Goal: Task Accomplishment & Management: Manage account settings

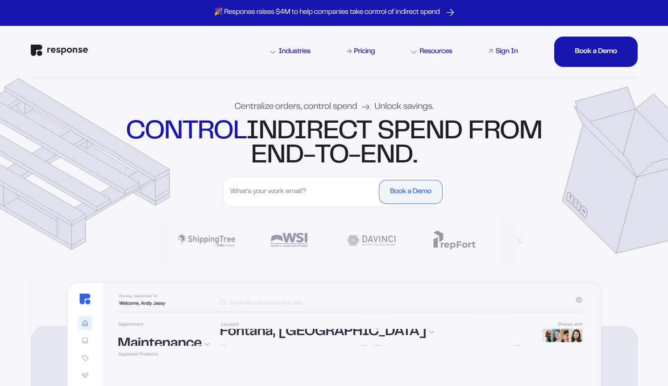
click at [510, 50] on div "Sign In" at bounding box center [507, 51] width 22 height 7
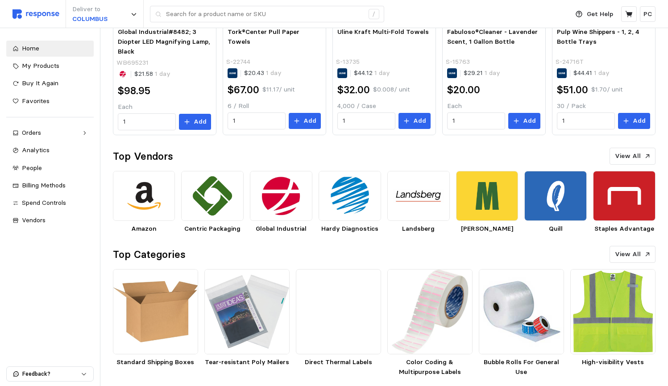
scroll to position [331, 0]
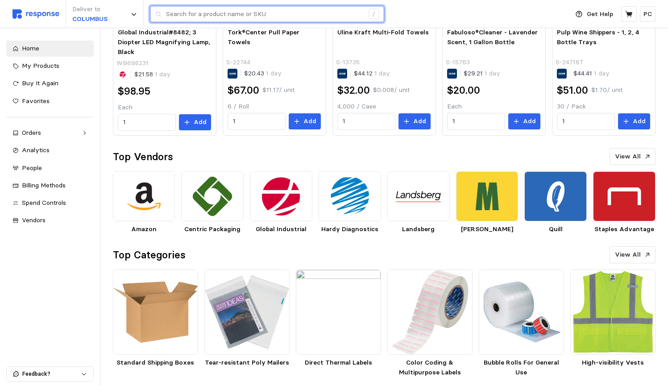
click at [197, 13] on input "text" at bounding box center [265, 14] width 198 height 16
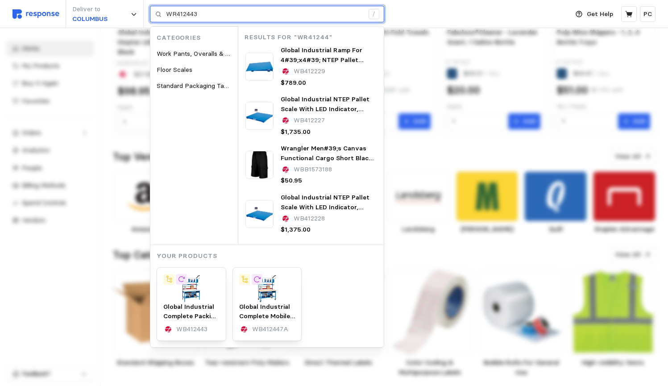
type input "WR412443"
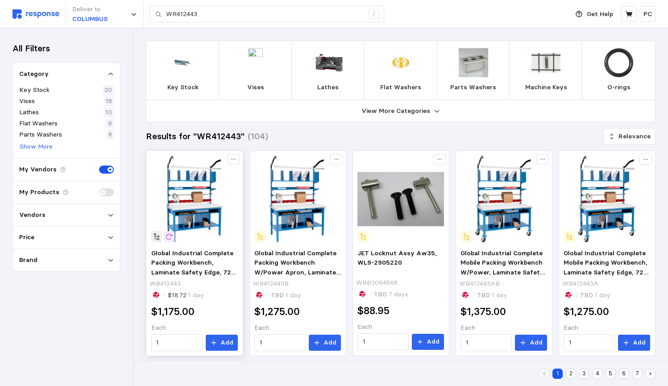
click at [198, 244] on div at bounding box center [194, 199] width 93 height 93
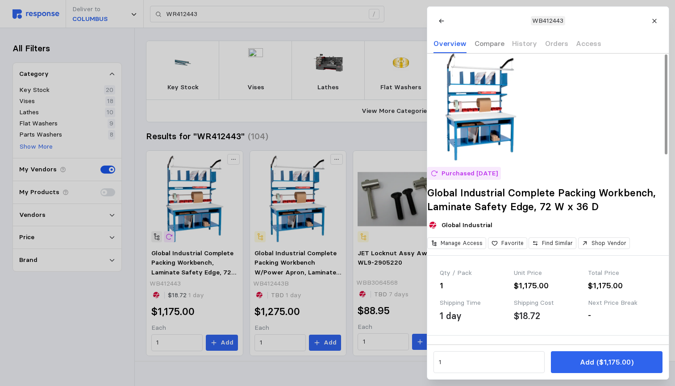
click at [483, 40] on p "Compare" at bounding box center [489, 43] width 30 height 11
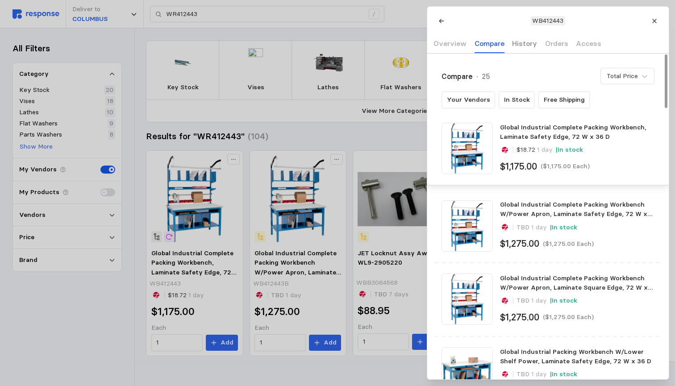
click at [516, 36] on div "History" at bounding box center [524, 44] width 25 height 18
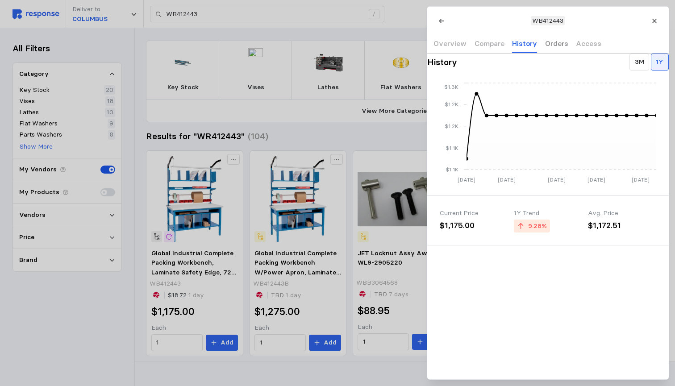
click at [545, 38] on p "Orders" at bounding box center [556, 43] width 23 height 11
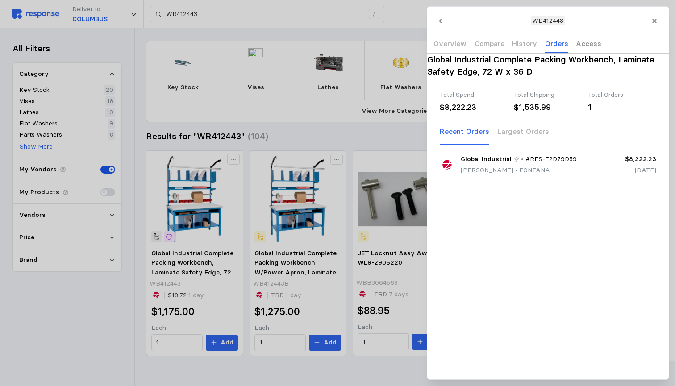
click at [587, 45] on p "Access" at bounding box center [588, 43] width 25 height 11
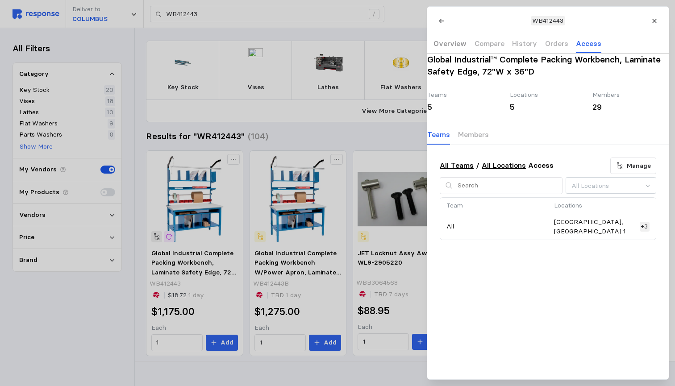
click at [451, 39] on p "Overview" at bounding box center [449, 43] width 33 height 11
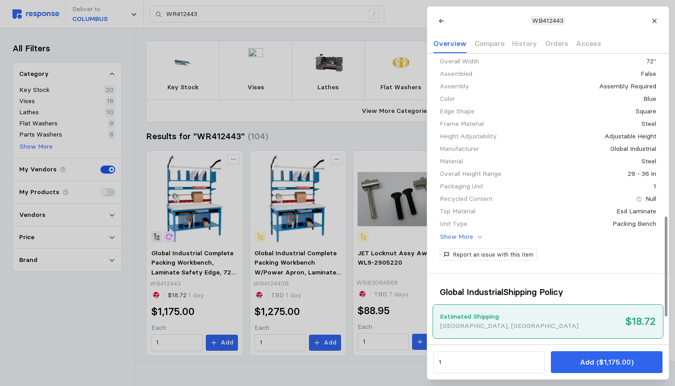
scroll to position [482, 0]
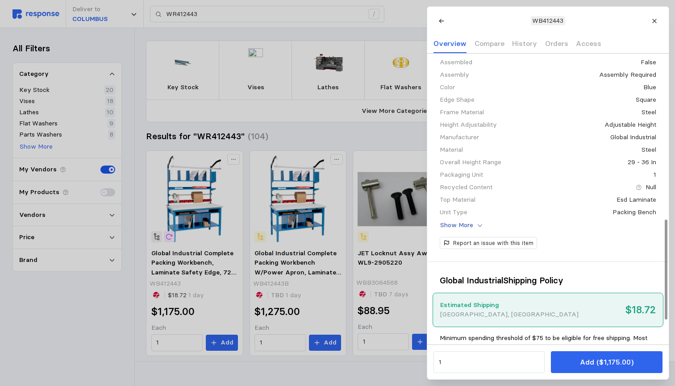
click at [463, 230] on p "Show More" at bounding box center [456, 226] width 33 height 10
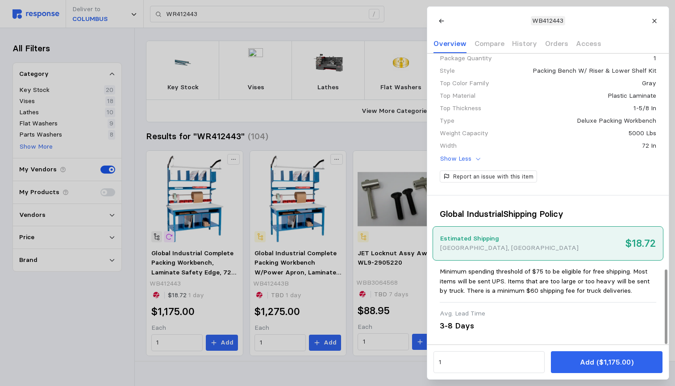
scroll to position [841, 0]
click at [456, 322] on div "3-8 Days" at bounding box center [474, 326] width 68 height 12
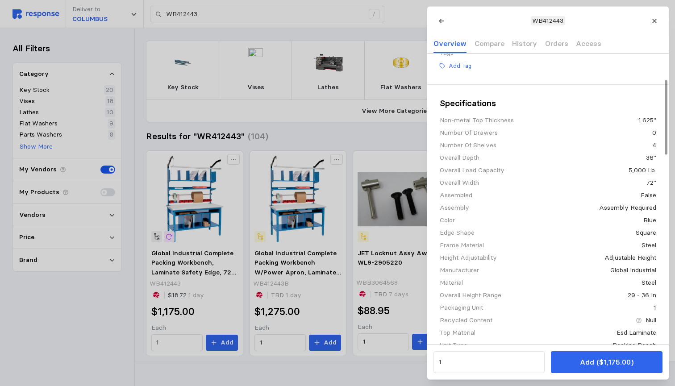
scroll to position [67, 0]
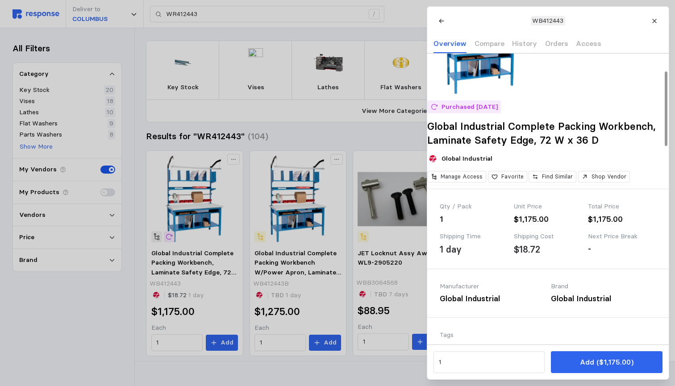
click at [545, 19] on p "WB412443" at bounding box center [547, 21] width 31 height 10
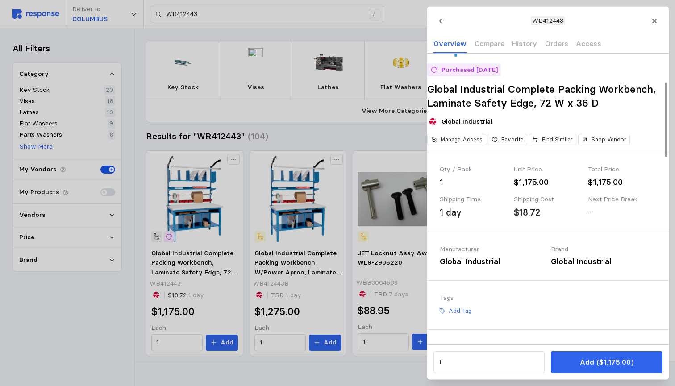
scroll to position [109, 0]
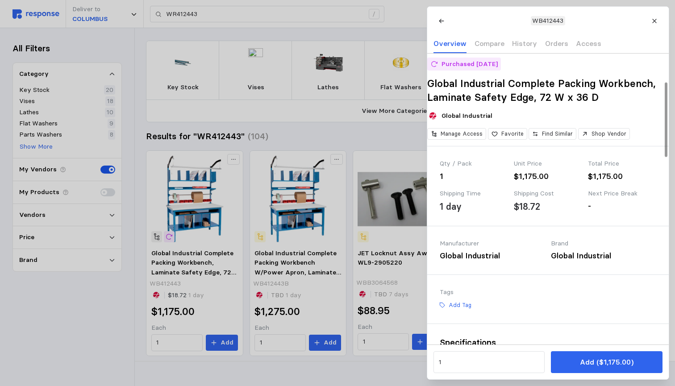
click at [496, 262] on div "Global Industrial" at bounding box center [492, 256] width 105 height 12
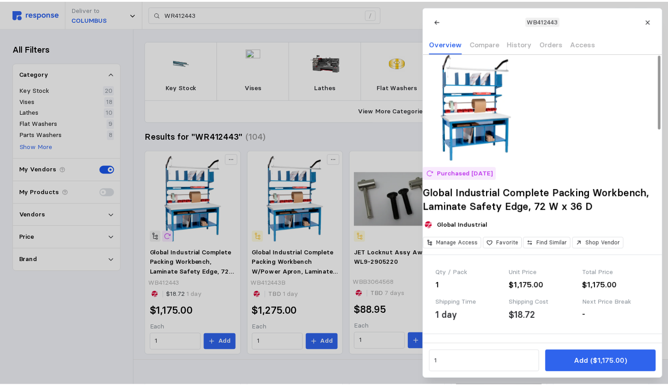
scroll to position [0, 0]
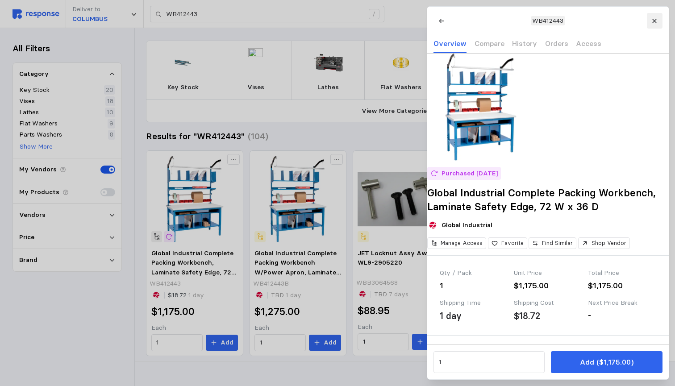
click at [655, 20] on icon at bounding box center [654, 21] width 6 height 6
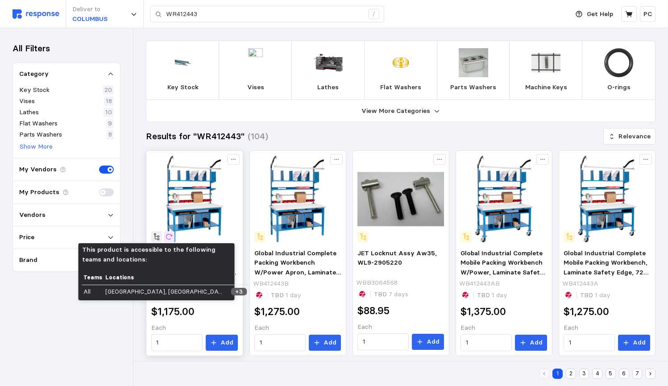
click at [158, 237] on icon at bounding box center [157, 237] width 8 height 8
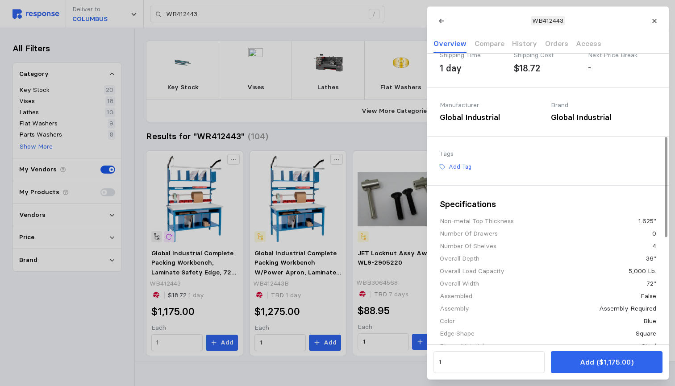
scroll to position [249, 0]
click at [467, 123] on div "Global Industrial" at bounding box center [492, 117] width 105 height 12
click at [453, 71] on div "1 day" at bounding box center [451, 67] width 22 height 13
click at [459, 170] on p "Add Tag" at bounding box center [459, 166] width 23 height 8
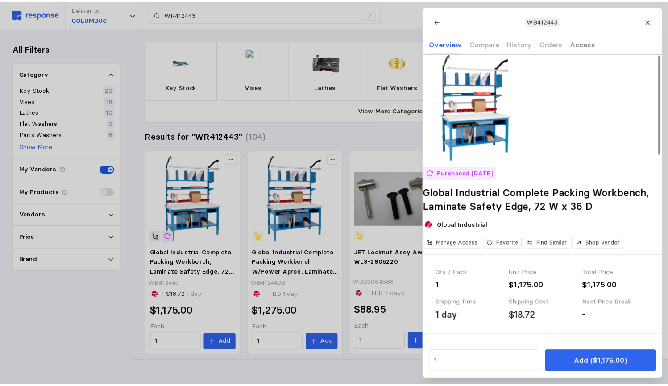
scroll to position [0, 0]
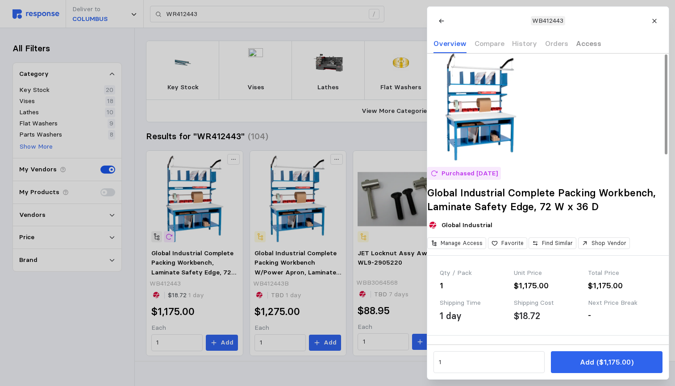
click at [578, 44] on p "Access" at bounding box center [588, 43] width 25 height 11
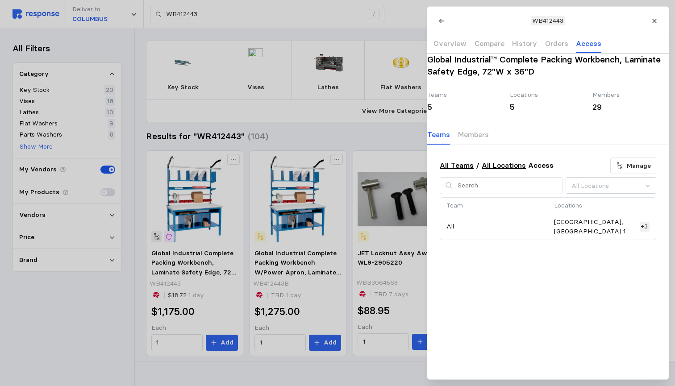
click at [579, 234] on p "SAUK VILLAGE 2, SAUK VILLAGE 1" at bounding box center [595, 226] width 82 height 19
click at [551, 47] on p "Orders" at bounding box center [556, 43] width 23 height 11
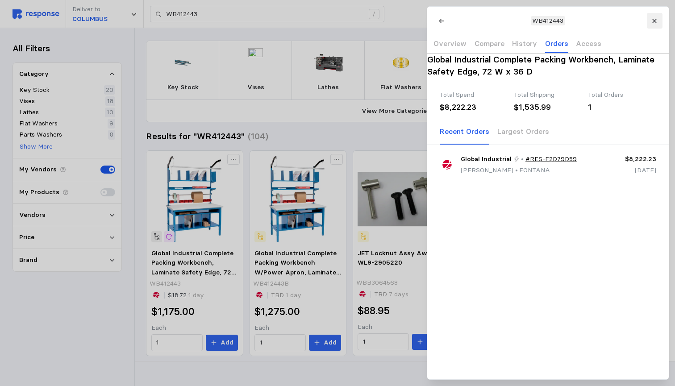
click at [654, 21] on icon at bounding box center [654, 21] width 6 height 6
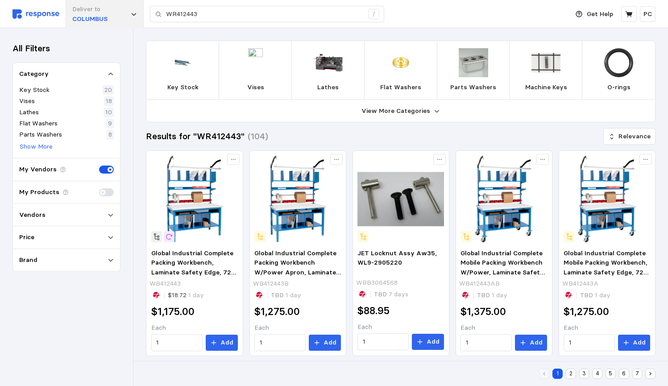
click at [118, 16] on div "Deliver to COLUMBUS" at bounding box center [105, 14] width 78 height 28
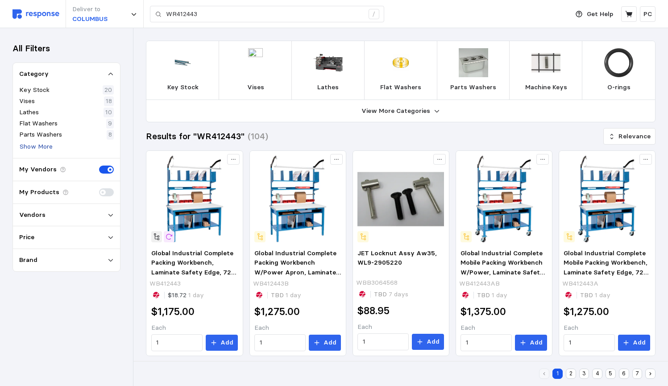
click at [39, 145] on p "Show More" at bounding box center [36, 147] width 33 height 10
click at [233, 157] on icon at bounding box center [233, 159] width 6 height 6
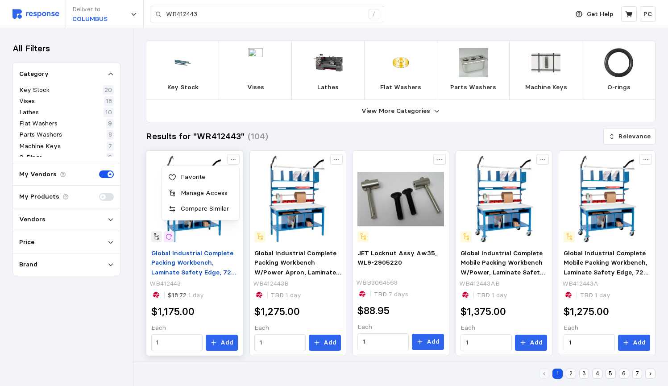
click at [192, 255] on span "Global Industrial Complete Packing Workbench, Laminate Safety Edge, 72 W x 36 D" at bounding box center [193, 267] width 85 height 37
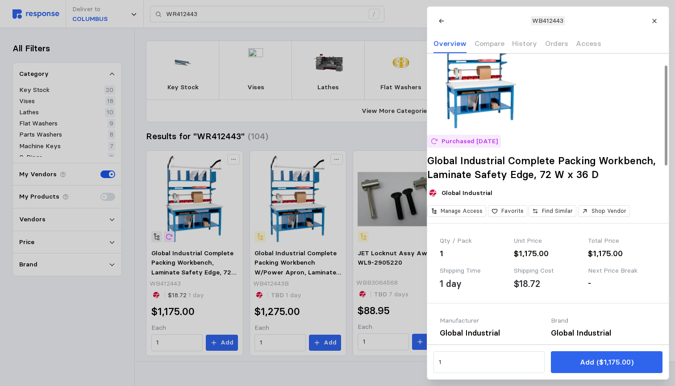
scroll to position [68, 0]
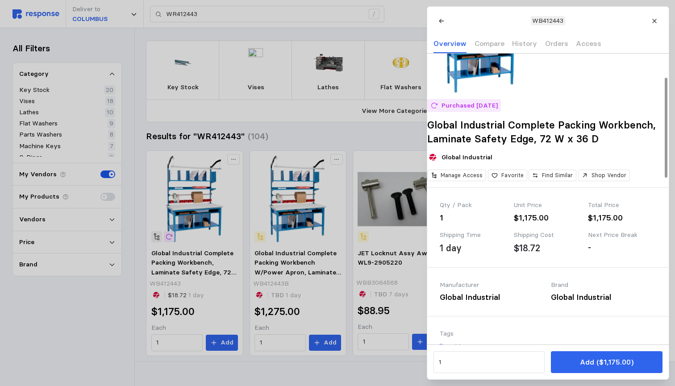
click at [529, 209] on div "Qty / Pack 1 Unit Price $1,175.00 Total Price $1,175.00 Shipping Time 1 day Shi…" at bounding box center [548, 227] width 242 height 79
click at [533, 224] on div "$1,175.00" at bounding box center [548, 218] width 68 height 12
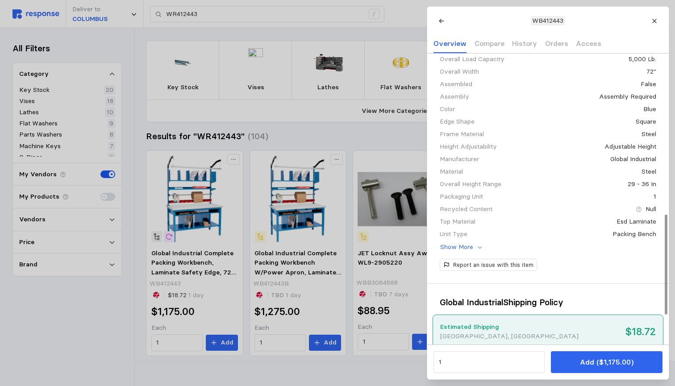
scroll to position [502, 0]
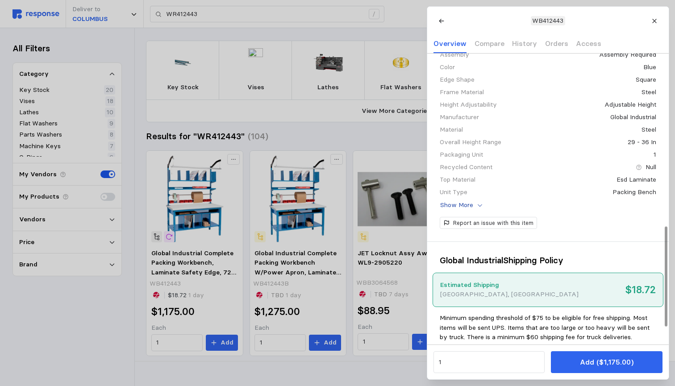
click at [465, 210] on p "Show More" at bounding box center [456, 205] width 33 height 10
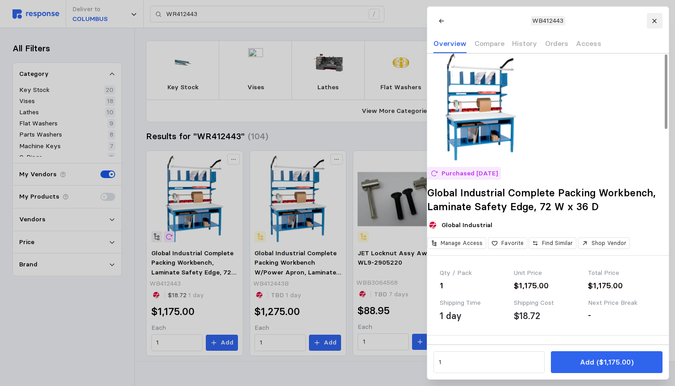
scroll to position [0, 0]
click at [654, 22] on icon at bounding box center [654, 21] width 6 height 6
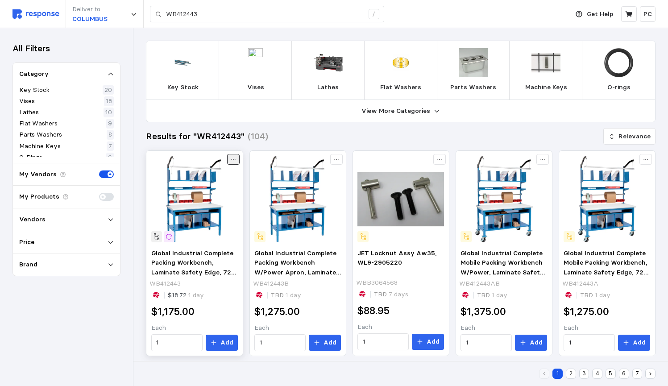
click at [232, 160] on icon at bounding box center [233, 159] width 6 height 6
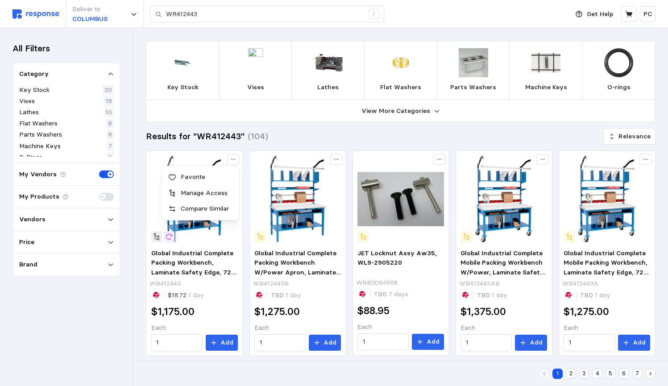
click at [185, 175] on p "Favorite" at bounding box center [205, 177] width 55 height 10
click at [103, 196] on span at bounding box center [102, 196] width 5 height 5
click at [99, 193] on input "checkbox" at bounding box center [99, 193] width 0 height 0
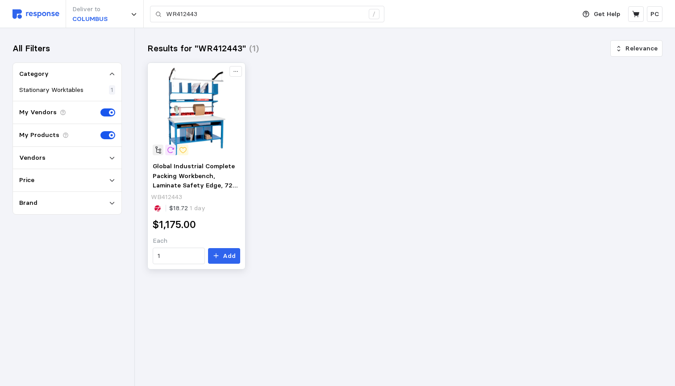
click at [194, 160] on div "Global Industrial Complete Packing Workbench, Laminate Safety Edge, 72 W x 36 D…" at bounding box center [197, 212] width 94 height 109
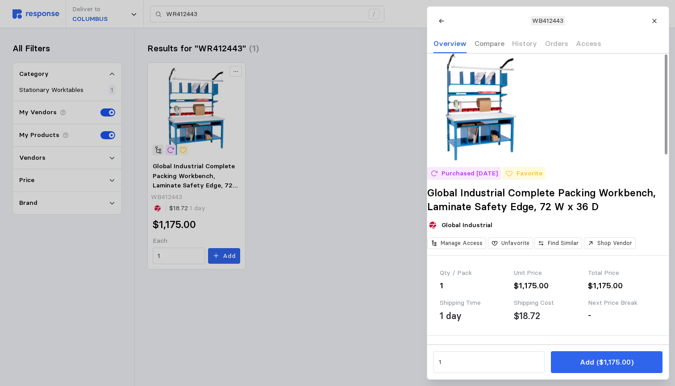
click at [490, 46] on p "Compare" at bounding box center [489, 43] width 30 height 11
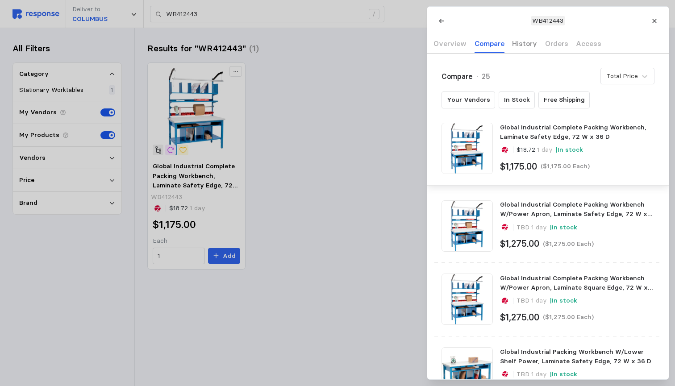
click at [517, 45] on p "History" at bounding box center [524, 43] width 25 height 11
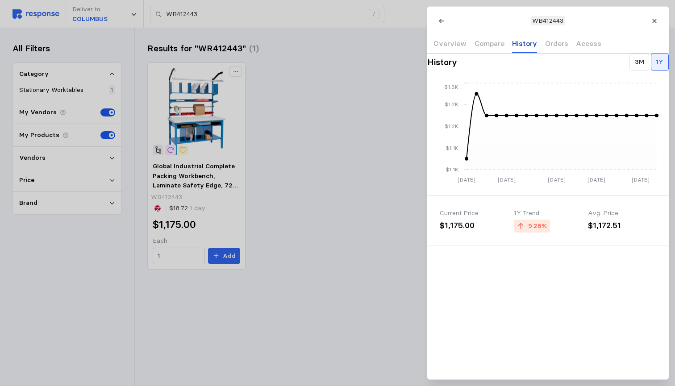
click at [532, 45] on p "History" at bounding box center [524, 43] width 25 height 11
click at [549, 43] on p "Orders" at bounding box center [556, 43] width 23 height 11
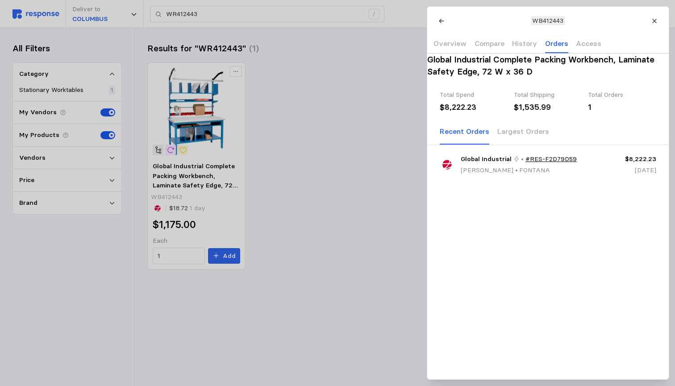
click at [539, 113] on div "$1,535.99" at bounding box center [548, 107] width 68 height 12
click at [591, 45] on p "Access" at bounding box center [588, 43] width 25 height 11
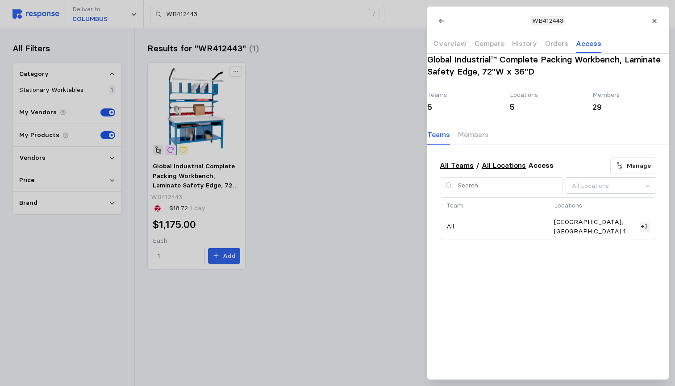
click at [446, 113] on div "5" at bounding box center [465, 107] width 76 height 12
click at [457, 40] on p "Overview" at bounding box center [449, 43] width 33 height 11
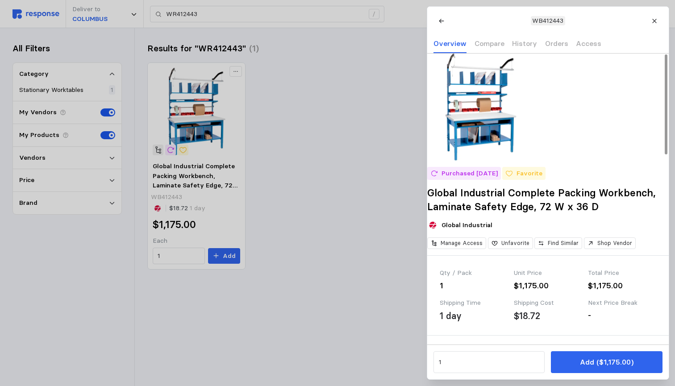
click at [502, 120] on img at bounding box center [480, 107] width 107 height 107
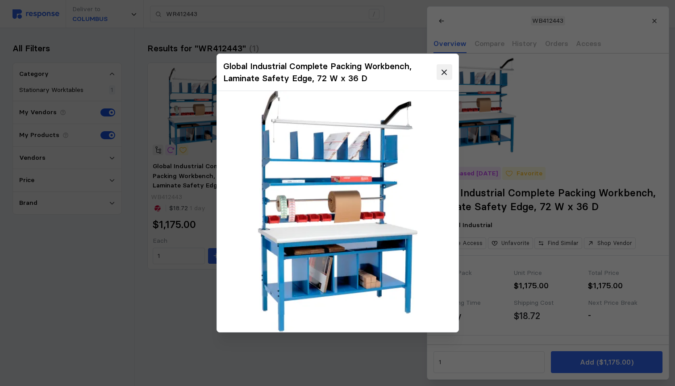
click at [447, 71] on icon at bounding box center [444, 72] width 8 height 8
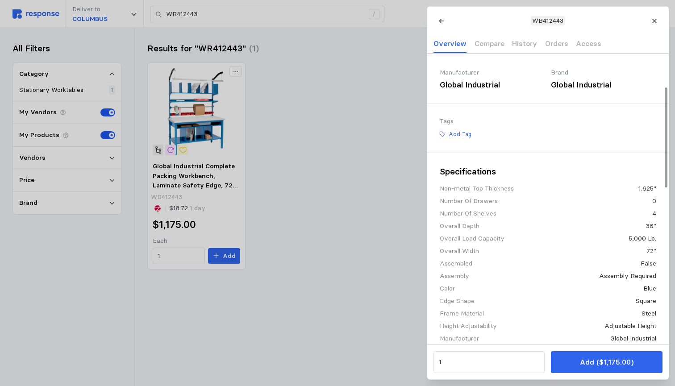
scroll to position [96, 0]
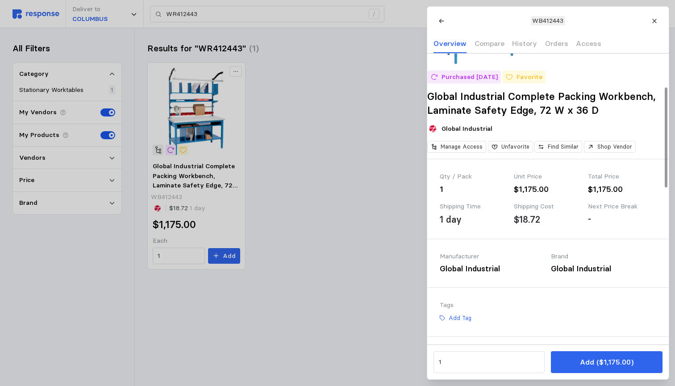
click at [592, 225] on div "-" at bounding box center [622, 219] width 68 height 12
click at [475, 41] on p "Compare" at bounding box center [489, 43] width 30 height 11
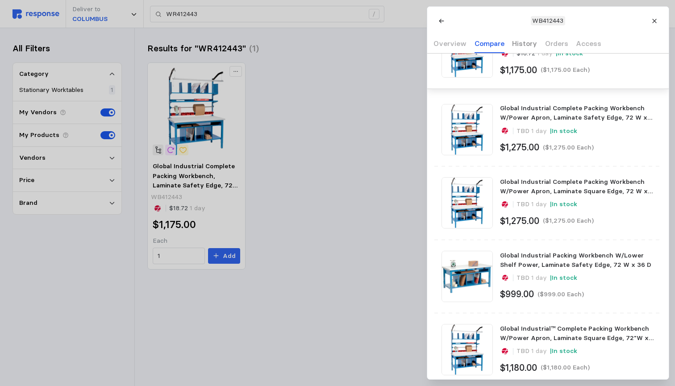
click at [516, 44] on p "History" at bounding box center [524, 43] width 25 height 11
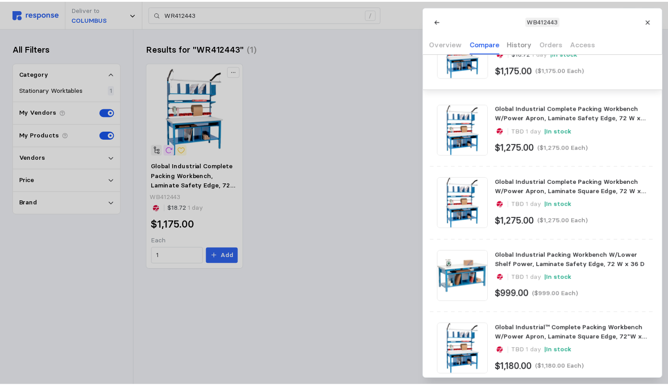
scroll to position [0, 0]
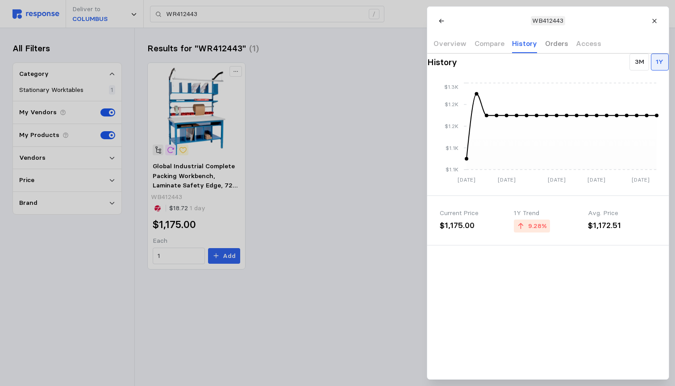
click at [553, 46] on p "Orders" at bounding box center [556, 43] width 23 height 11
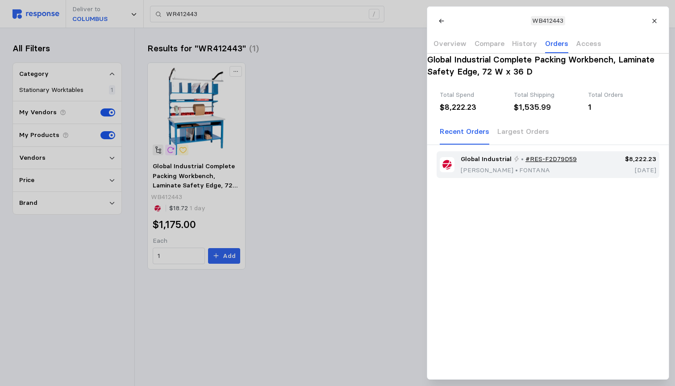
click at [622, 164] on p "$8,222.23" at bounding box center [631, 159] width 50 height 10
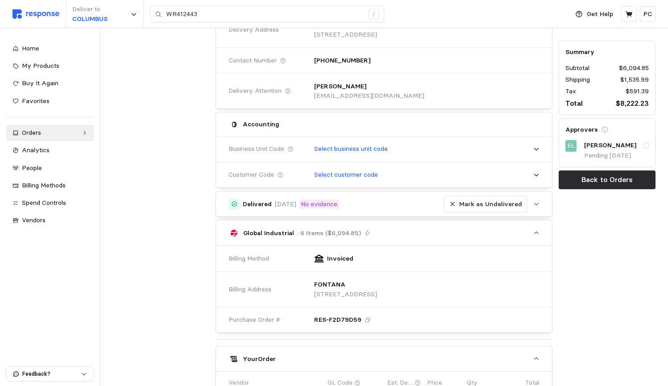
scroll to position [132, 0]
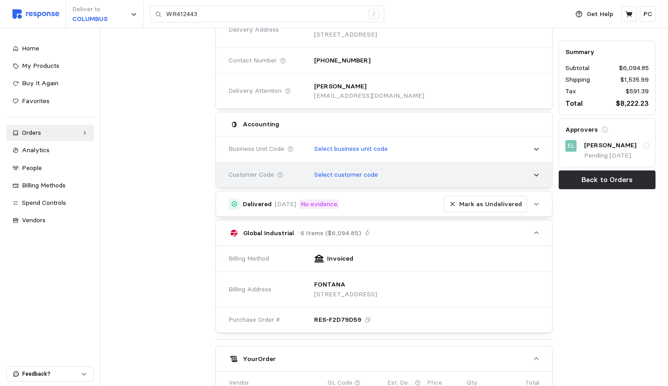
click at [491, 171] on div "Select customer code" at bounding box center [424, 175] width 232 height 22
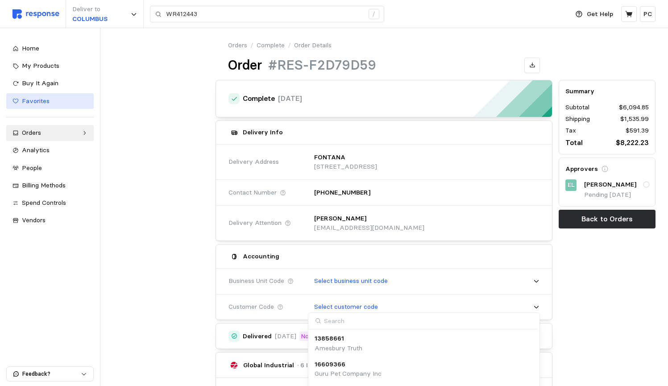
scroll to position [0, 0]
click at [73, 133] on div "Orders" at bounding box center [50, 133] width 56 height 10
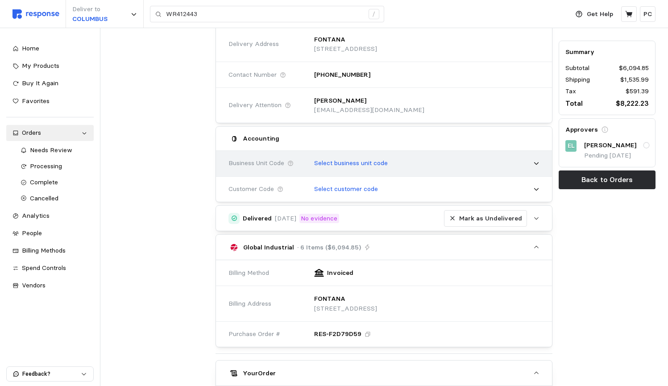
scroll to position [123, 0]
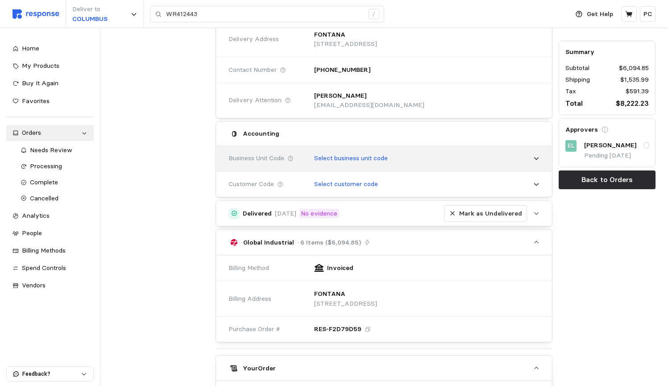
click at [534, 158] on div "Select business unit code" at bounding box center [424, 158] width 232 height 22
type input "4"
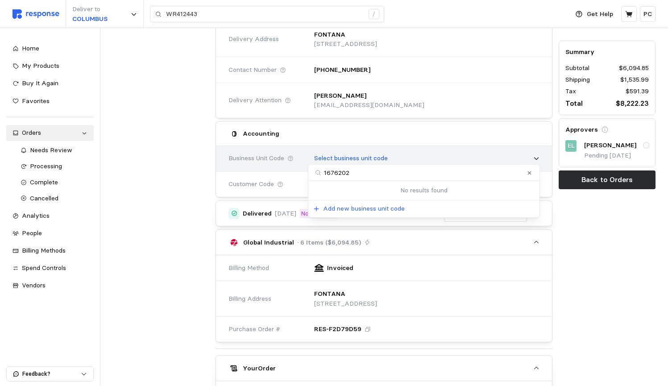
type input "16762026"
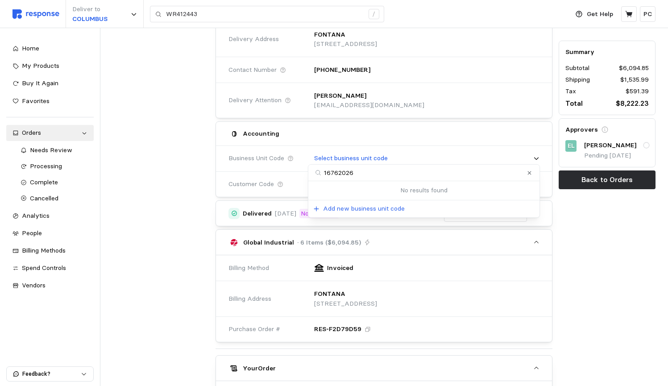
click at [362, 175] on input "16762026" at bounding box center [423, 173] width 231 height 17
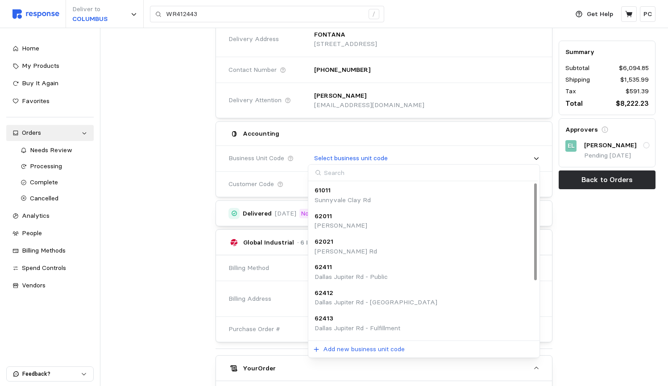
click at [621, 238] on div "Summary Subtotal $6,094.85 Shipping $1,535.99 Tax $591.39 Total $8,222.23 Appro…" at bounding box center [607, 336] width 103 height 765
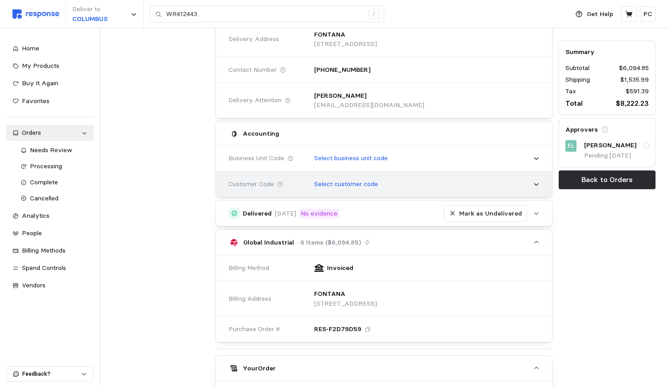
click at [535, 182] on icon at bounding box center [536, 184] width 6 height 6
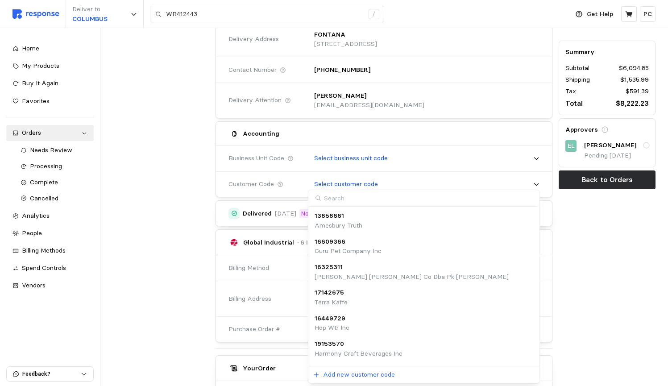
type input "16762026"
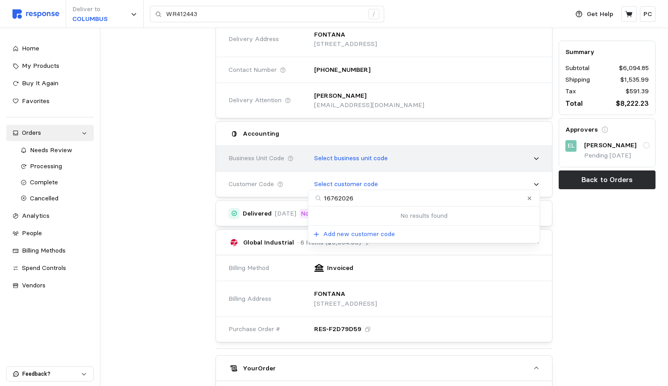
click at [391, 155] on div "Select business unit code" at bounding box center [424, 158] width 232 height 22
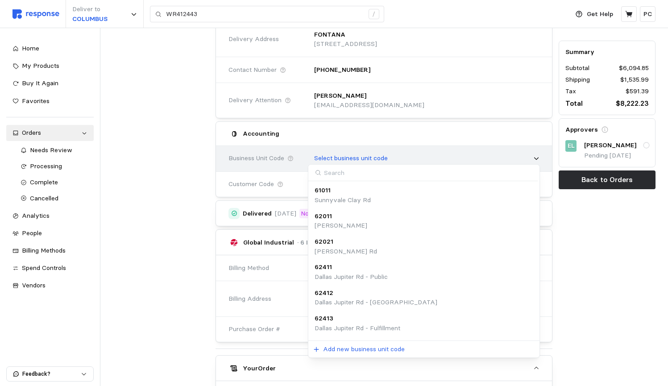
type input "5"
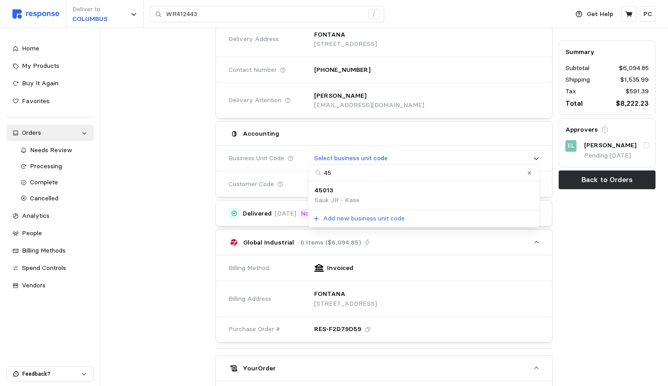
type input "4"
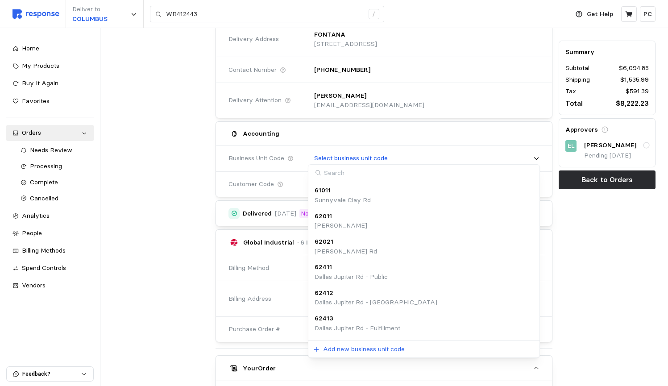
click at [168, 179] on div at bounding box center [161, 336] width 103 height 765
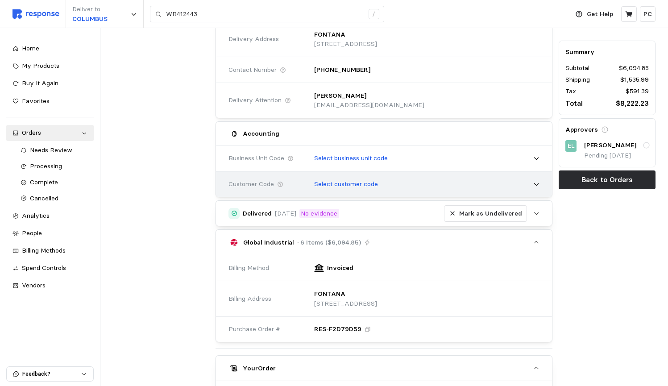
click at [348, 179] on p "Select customer code" at bounding box center [346, 184] width 64 height 10
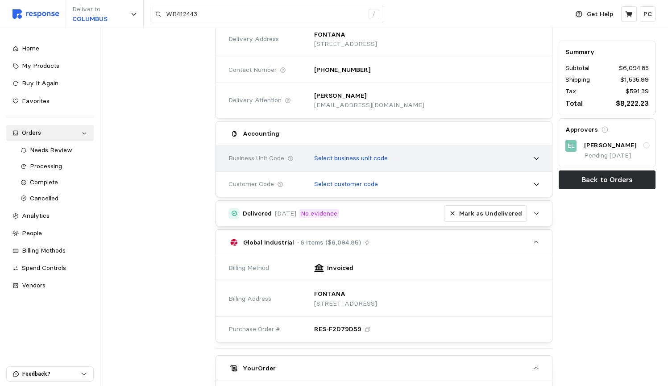
click at [398, 154] on div "Select business unit code" at bounding box center [424, 158] width 232 height 22
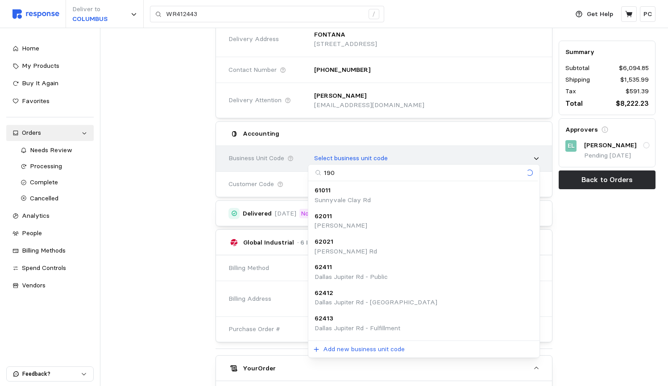
type input "1901"
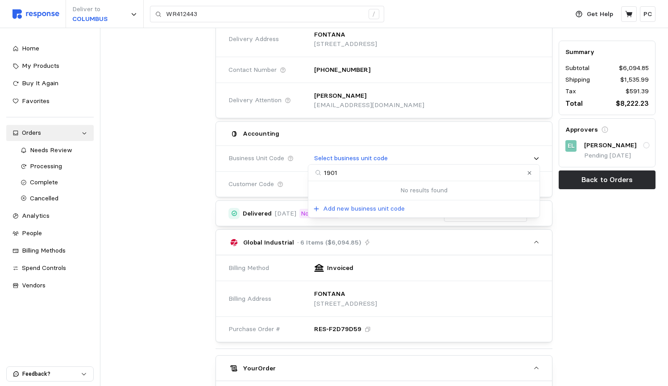
click at [173, 175] on div at bounding box center [161, 336] width 103 height 765
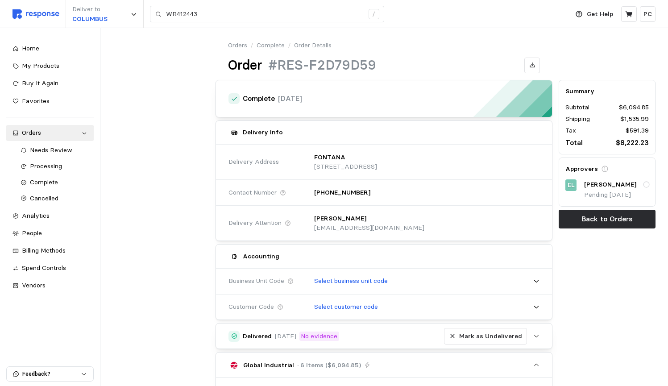
scroll to position [0, 0]
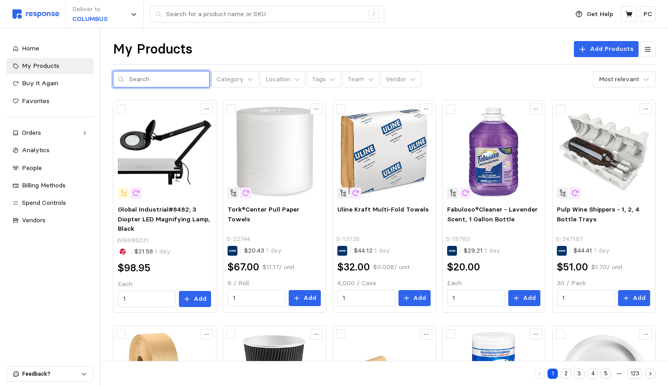
click at [156, 78] on input "text" at bounding box center [167, 79] width 76 height 16
type input "WB"
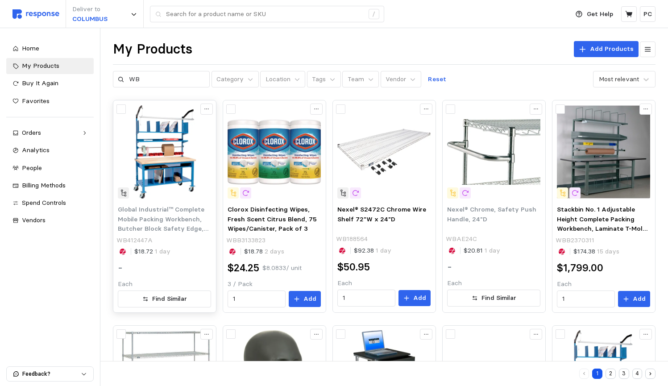
click at [192, 137] on img at bounding box center [164, 151] width 93 height 93
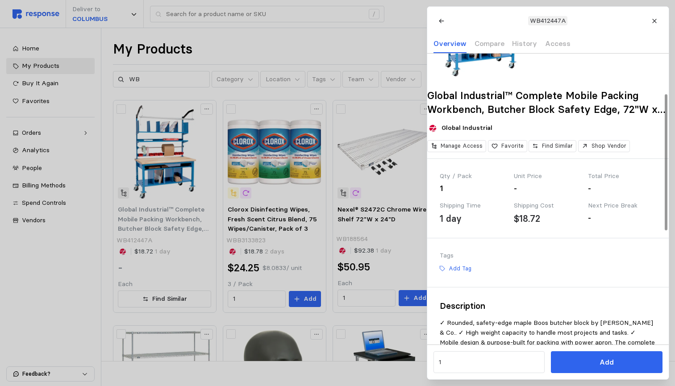
scroll to position [85, 0]
click at [654, 21] on icon at bounding box center [654, 21] width 6 height 6
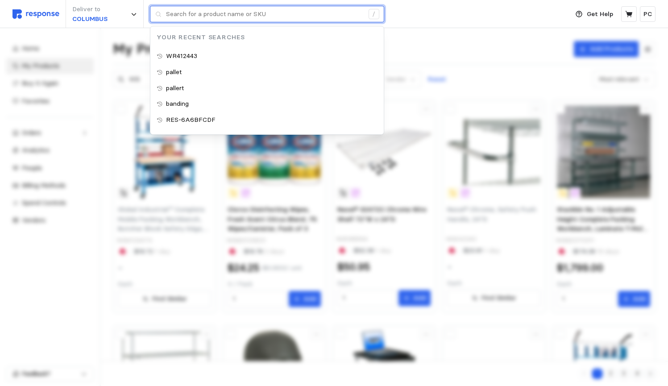
click at [216, 17] on input "text" at bounding box center [265, 14] width 198 height 16
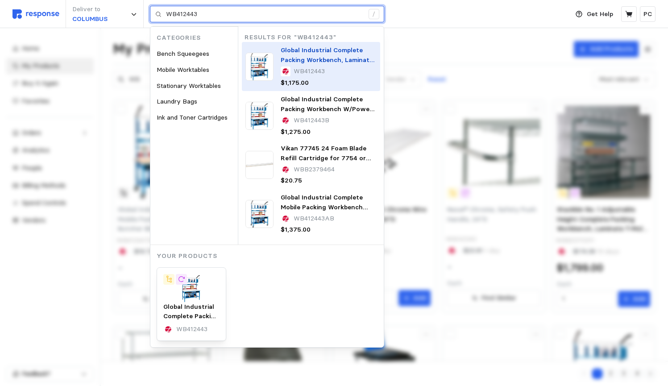
click at [342, 63] on span "Global Industrial Complete Packing Workbench, Laminate Safety Edge, 72 W x 36 D" at bounding box center [328, 59] width 94 height 27
type input "WB412443"
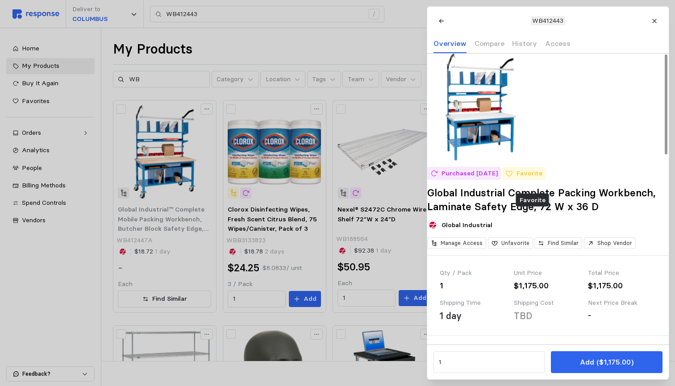
click at [513, 178] on icon at bounding box center [509, 174] width 8 height 8
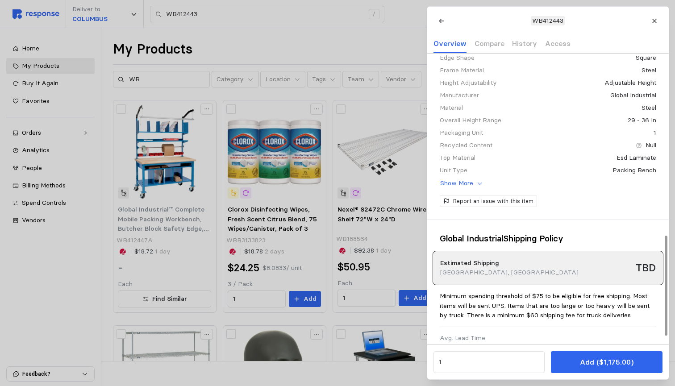
scroll to position [529, 0]
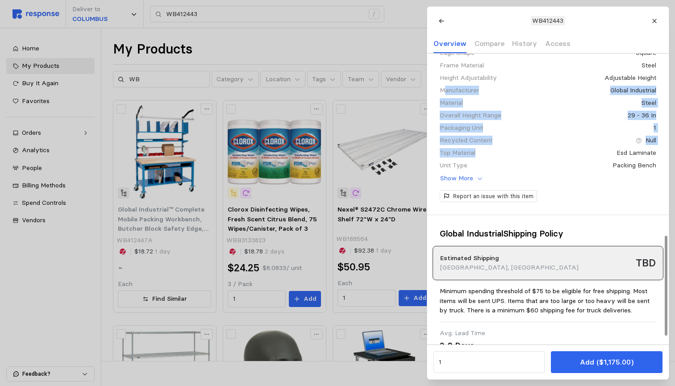
drag, startPoint x: 446, startPoint y: 96, endPoint x: 485, endPoint y: 158, distance: 74.0
click at [485, 159] on div "Non-metal Top Thickness 1.625" Number Of Drawers 0 Number Of Shelves 4 Overall …" at bounding box center [548, 60] width 217 height 248
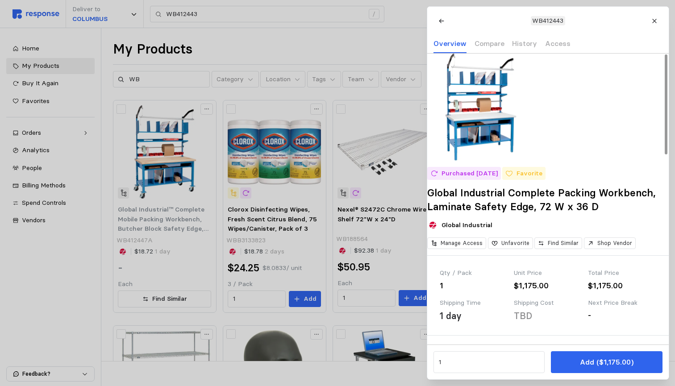
scroll to position [0, 0]
click at [481, 43] on p "Compare" at bounding box center [489, 43] width 30 height 11
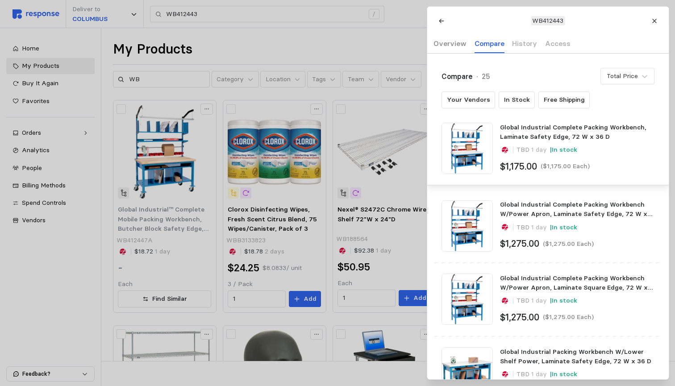
click at [442, 46] on p "Overview" at bounding box center [449, 43] width 33 height 11
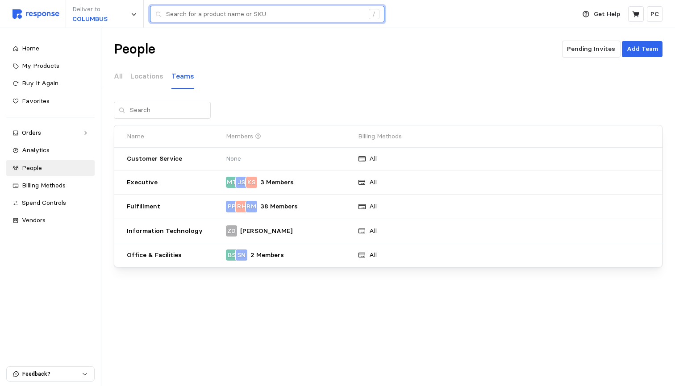
click at [209, 20] on input "text" at bounding box center [265, 14] width 198 height 16
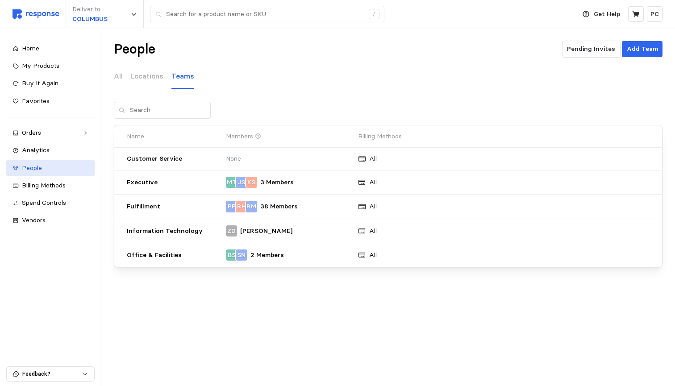
click at [56, 165] on div "People" at bounding box center [55, 168] width 67 height 10
click at [135, 76] on p "Locations" at bounding box center [146, 76] width 33 height 11
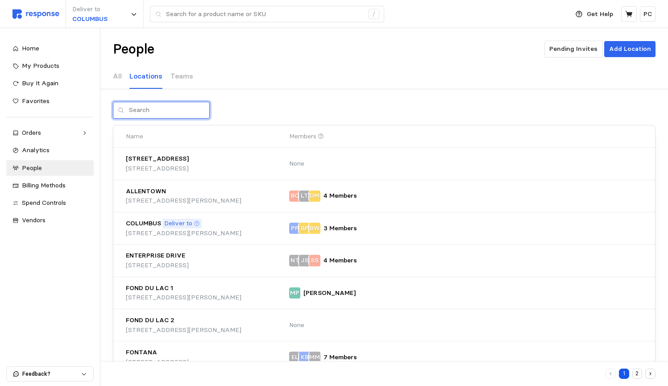
click at [173, 107] on input "text" at bounding box center [167, 110] width 76 height 16
type input "3000"
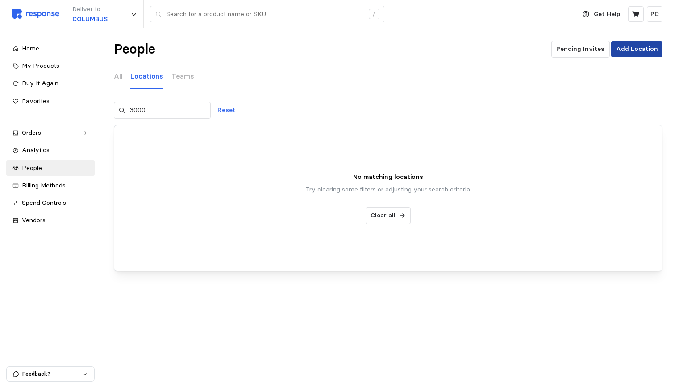
click at [633, 52] on p "Add Location" at bounding box center [637, 49] width 42 height 10
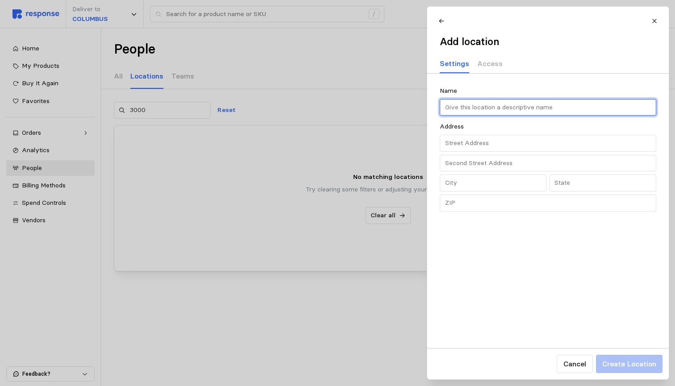
click at [474, 103] on input "text" at bounding box center [548, 108] width 206 height 16
type input "W"
paste input "[GEOGRAPHIC_DATA]"
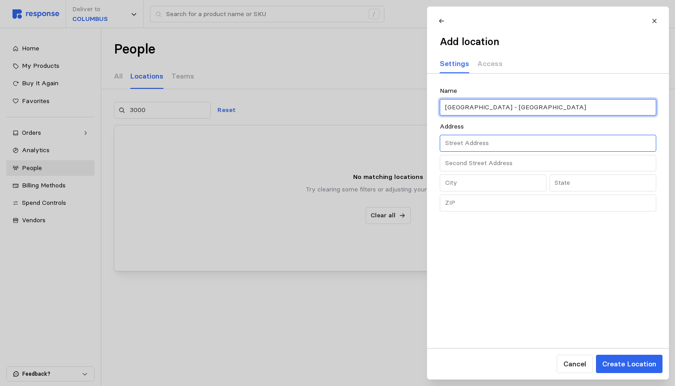
type input "[GEOGRAPHIC_DATA] - [GEOGRAPHIC_DATA]"
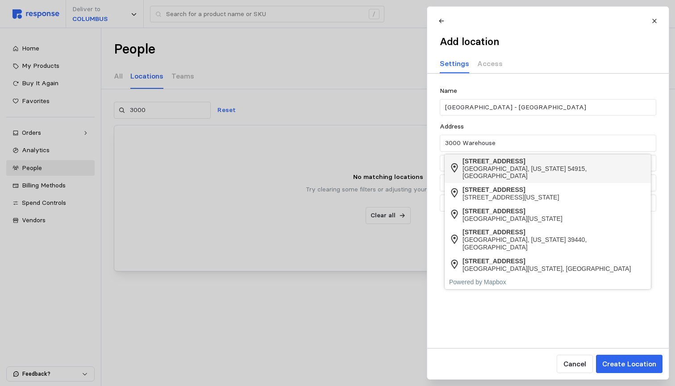
click at [505, 169] on div "Appleton, Wisconsin 54915, United States" at bounding box center [554, 172] width 184 height 15
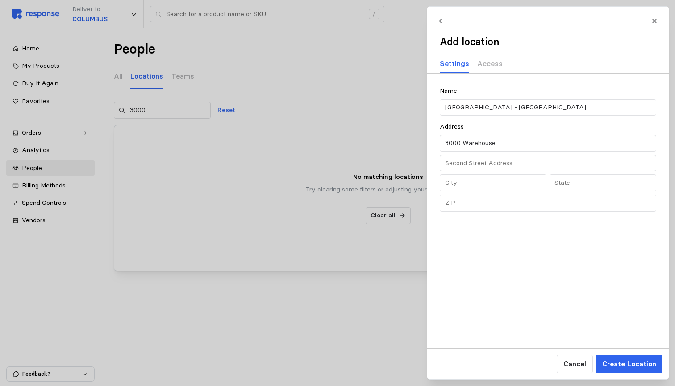
type input "3000 Warehouse Road"
type input "WI"
type input "Appleton"
type input "54915"
click at [573, 274] on div "Name Warehouse Road - Appleton Address 5 results are available. Use up and down…" at bounding box center [548, 211] width 242 height 275
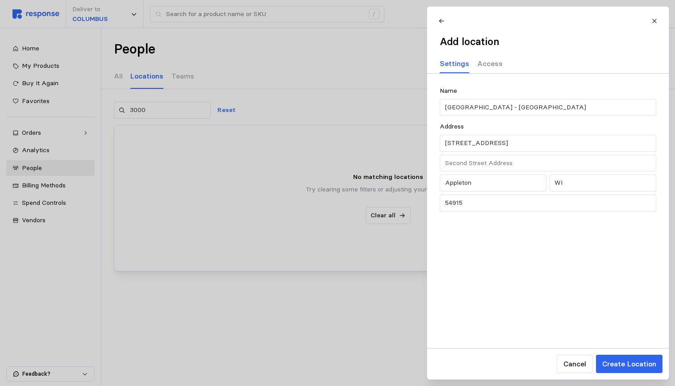
click at [487, 63] on p "Access" at bounding box center [489, 63] width 25 height 11
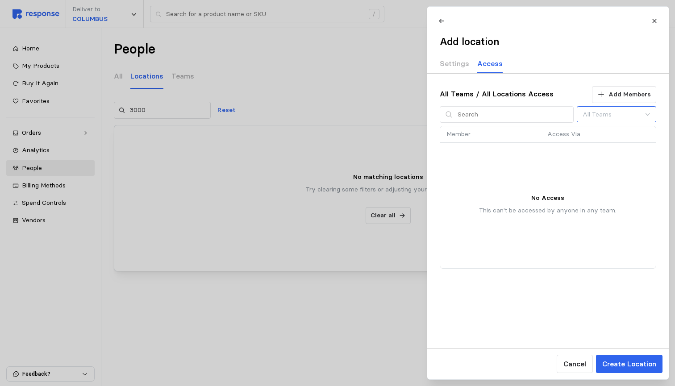
click at [610, 117] on input at bounding box center [616, 114] width 79 height 17
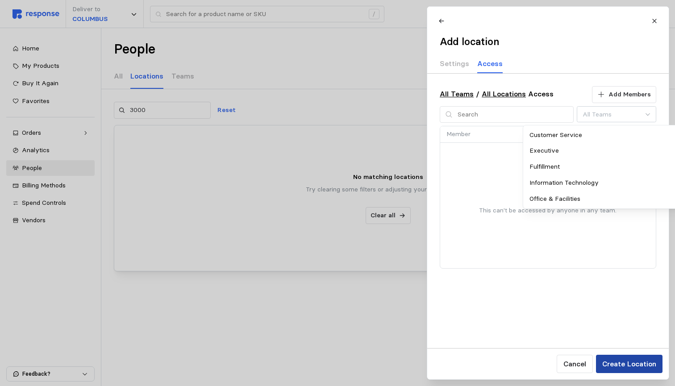
click at [633, 366] on p "Create Location" at bounding box center [629, 363] width 54 height 11
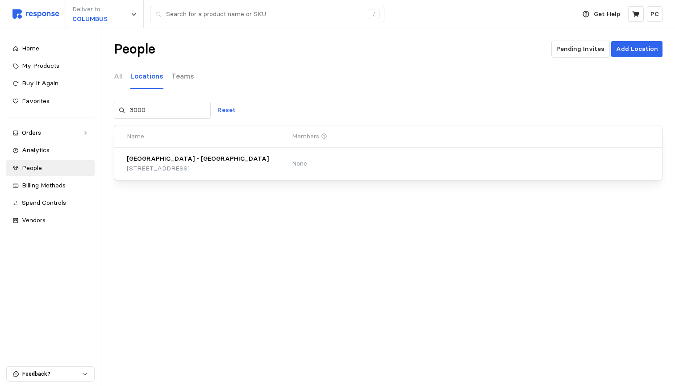
click at [181, 79] on p "Teams" at bounding box center [182, 76] width 23 height 11
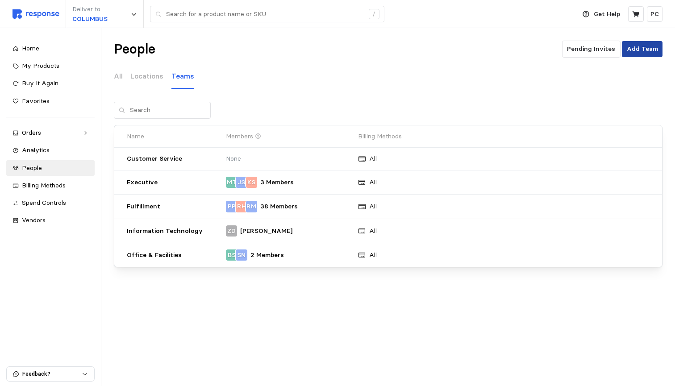
click at [646, 50] on p "Add Team" at bounding box center [642, 49] width 31 height 10
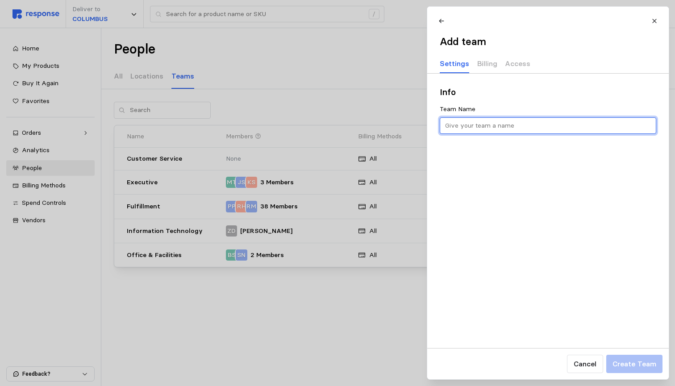
click at [483, 128] on input "text" at bounding box center [548, 126] width 206 height 16
type input "[GEOGRAPHIC_DATA]"
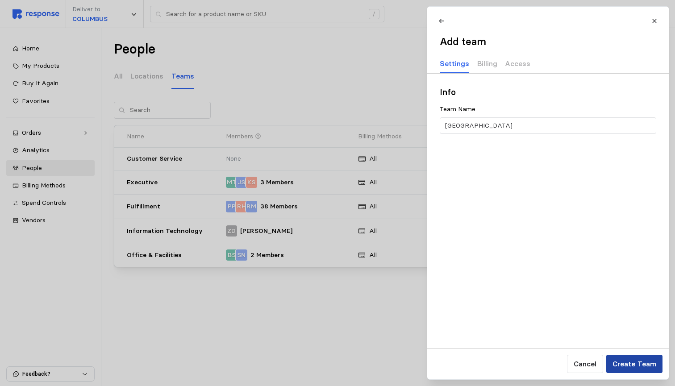
click at [642, 367] on p "Create Team" at bounding box center [634, 363] width 44 height 11
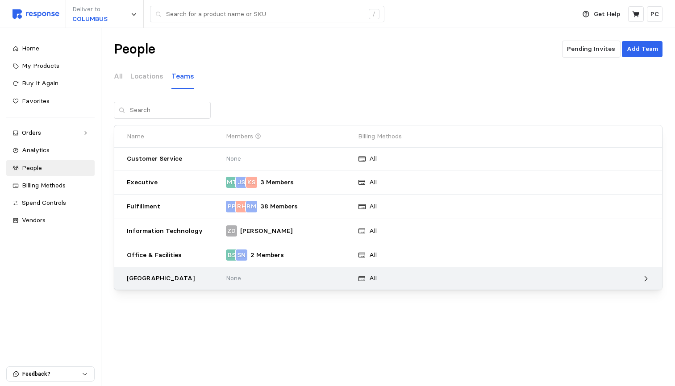
click at [209, 274] on p "[GEOGRAPHIC_DATA]" at bounding box center [173, 279] width 93 height 10
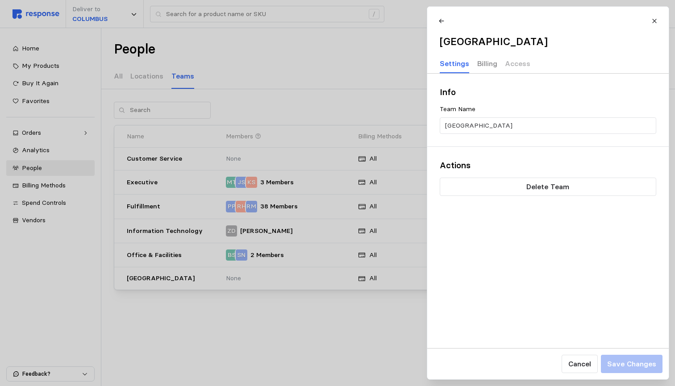
click at [478, 61] on p "Billing" at bounding box center [487, 63] width 20 height 11
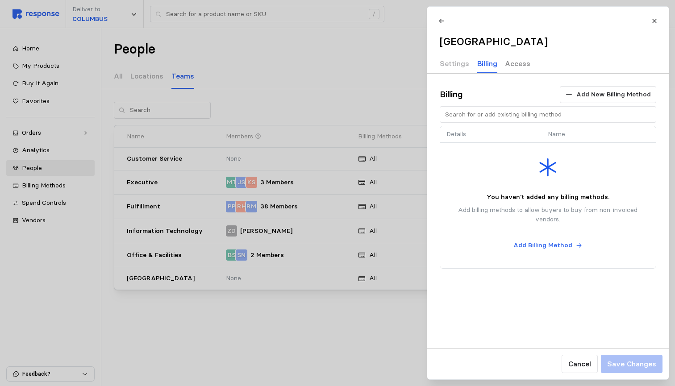
click at [517, 61] on p "Access" at bounding box center [517, 63] width 25 height 11
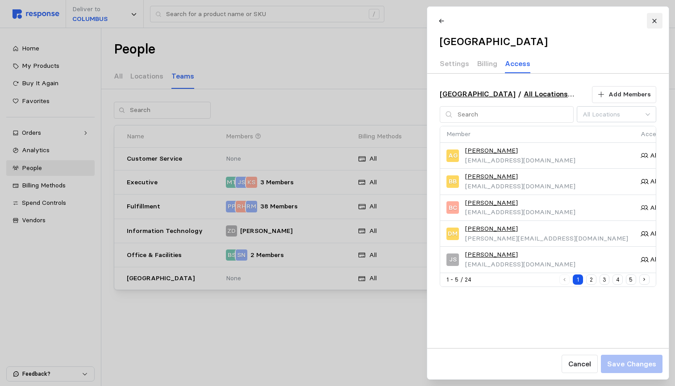
click at [654, 20] on icon at bounding box center [654, 21] width 6 height 6
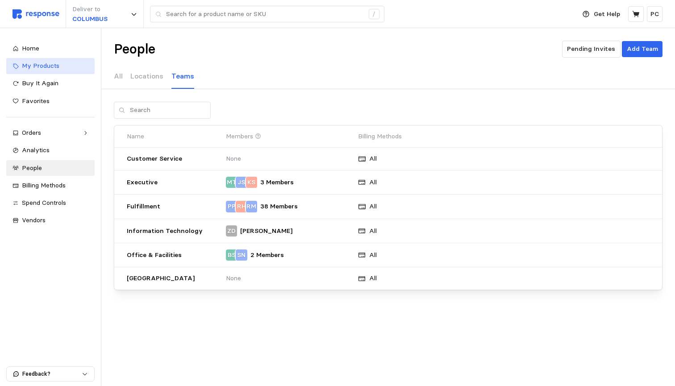
click at [41, 69] on span "My Products" at bounding box center [40, 66] width 37 height 8
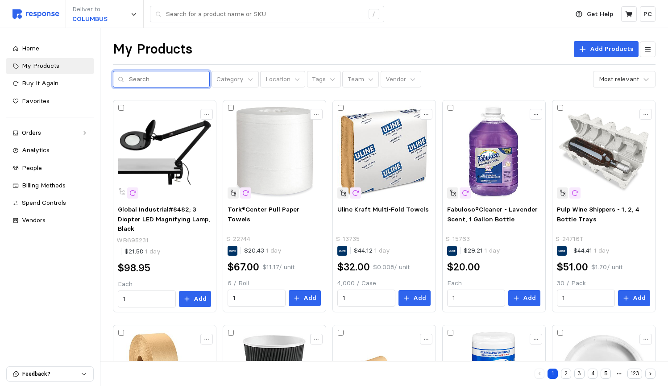
click at [174, 73] on input "text" at bounding box center [167, 79] width 76 height 16
type input "WB412443"
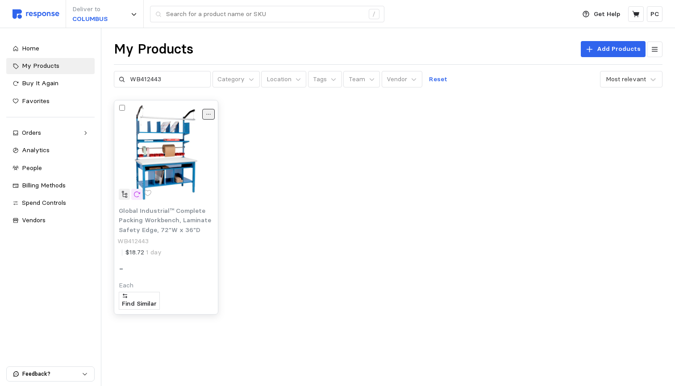
click at [208, 111] on icon at bounding box center [208, 114] width 6 height 6
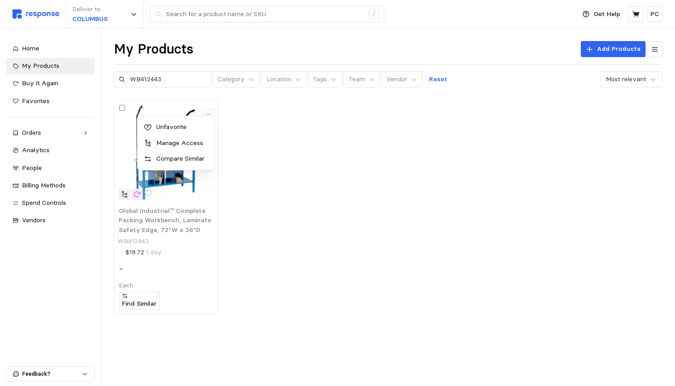
click at [179, 150] on button "Manage Access" at bounding box center [176, 143] width 71 height 16
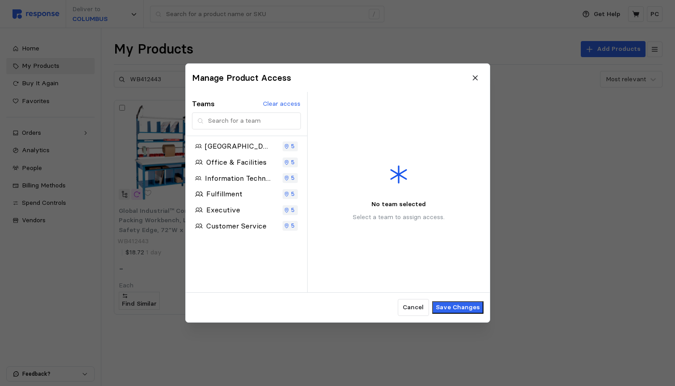
click at [248, 147] on p "Warehouse Road" at bounding box center [238, 146] width 66 height 11
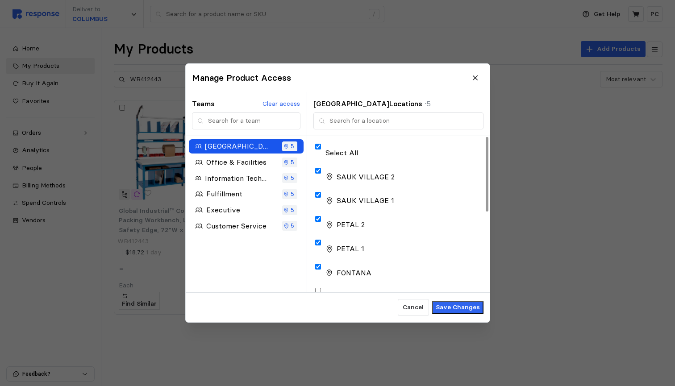
click at [320, 177] on icon at bounding box center [317, 181] width 8 height 8
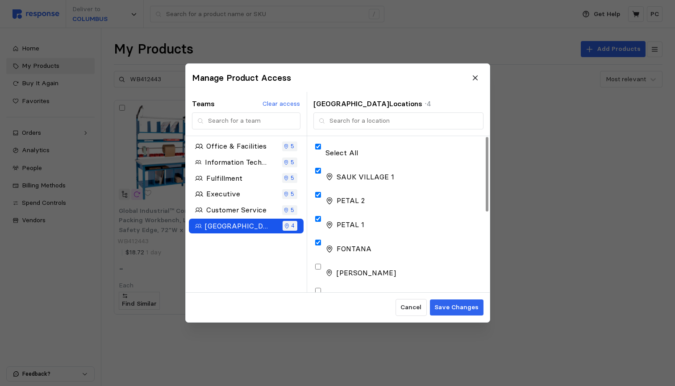
click at [320, 177] on icon at bounding box center [317, 181] width 8 height 8
click at [319, 201] on div at bounding box center [317, 206] width 9 height 11
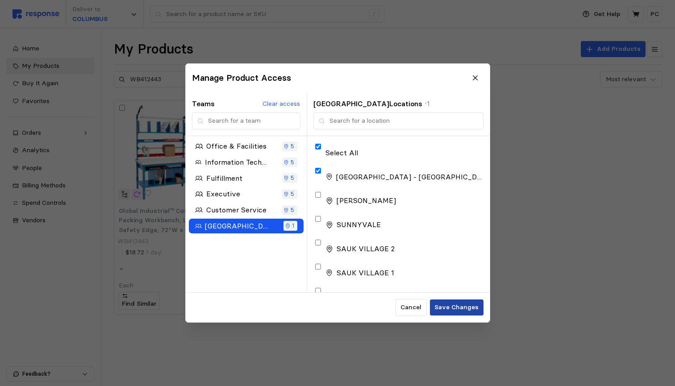
click at [458, 307] on p "Save Changes" at bounding box center [456, 308] width 44 height 10
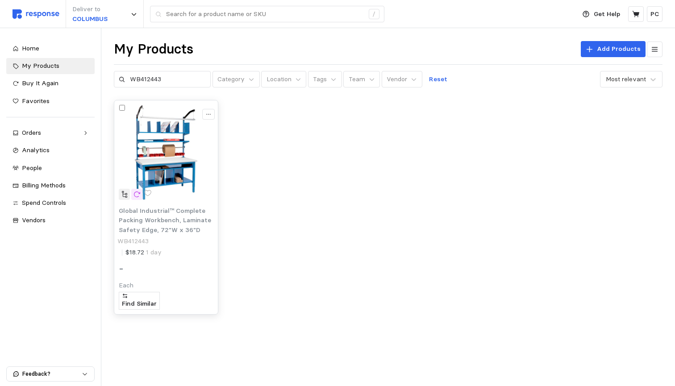
click at [169, 197] on img at bounding box center [166, 152] width 95 height 95
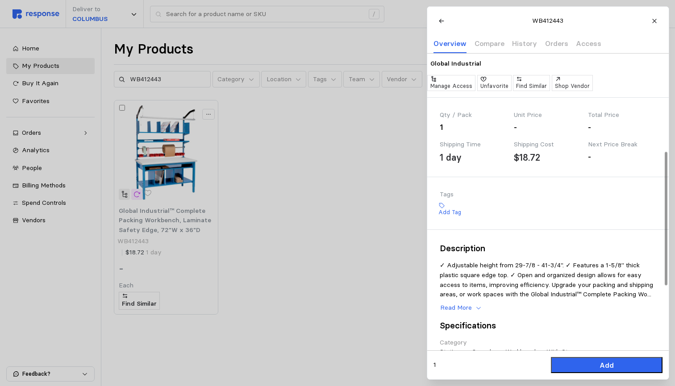
scroll to position [227, 0]
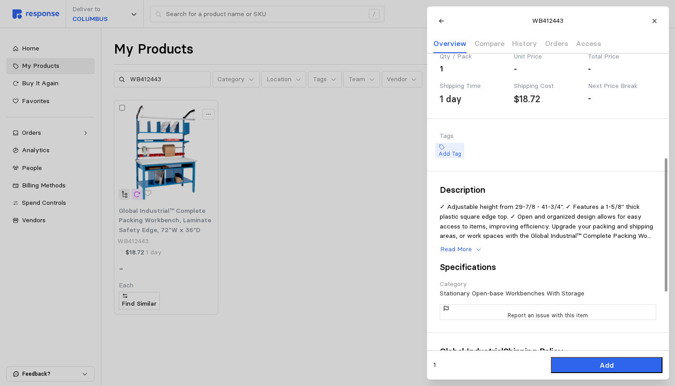
click at [461, 150] on p "Add Tag" at bounding box center [449, 154] width 23 height 8
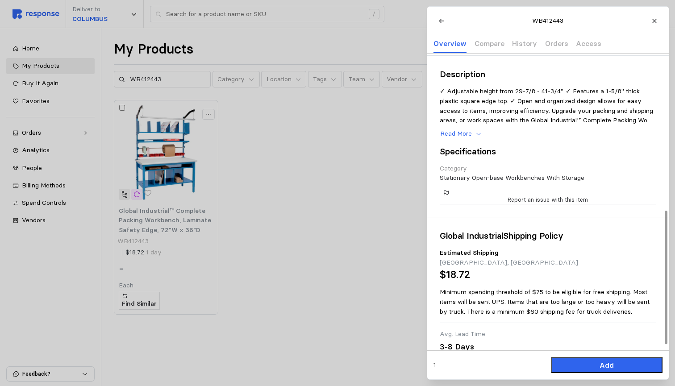
scroll to position [342, 0]
click at [658, 23] on icon at bounding box center [654, 21] width 6 height 6
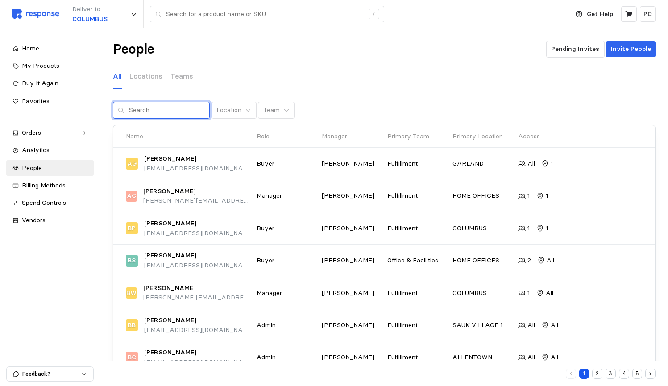
click at [178, 108] on input "text" at bounding box center [167, 110] width 76 height 16
type input "[PERSON_NAME]"
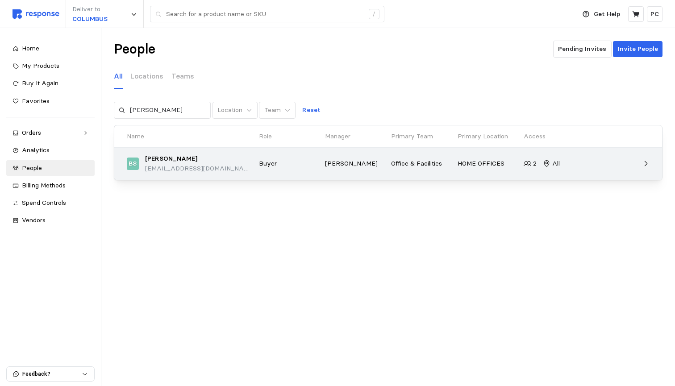
click at [217, 166] on div "BS [PERSON_NAME] [EMAIL_ADDRESS][DOMAIN_NAME]" at bounding box center [190, 163] width 126 height 19
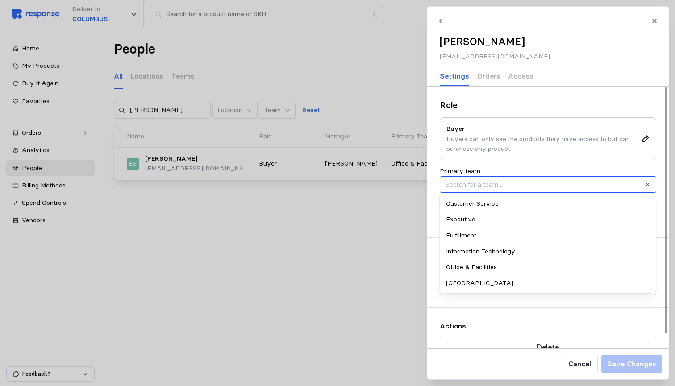
click at [579, 188] on input "Primary team" at bounding box center [548, 184] width 217 height 17
type input "Office & Facilities"
click at [544, 169] on div "Primary team Office & Facilities" at bounding box center [548, 180] width 217 height 26
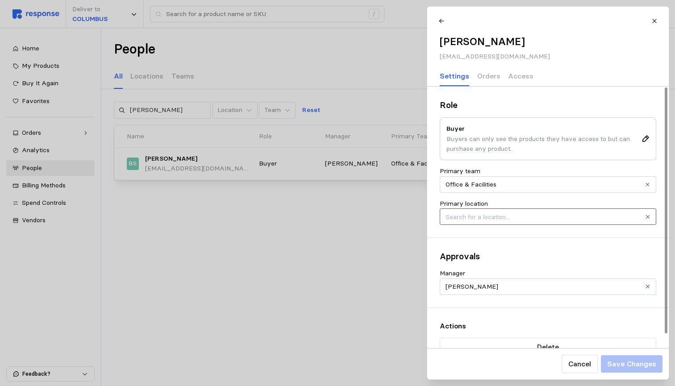
click at [507, 217] on input "Primary location" at bounding box center [548, 216] width 217 height 17
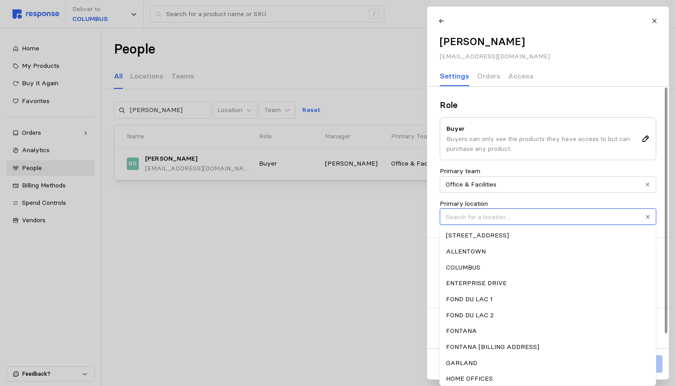
click at [469, 378] on div "HOME OFFICES" at bounding box center [548, 379] width 213 height 16
type input "HOME OFFICES"
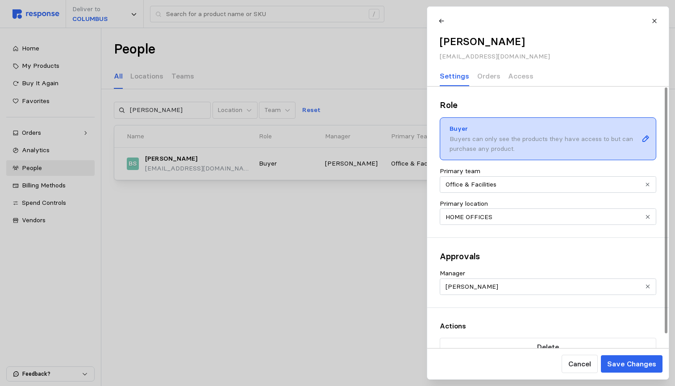
click at [642, 138] on icon at bounding box center [645, 139] width 6 height 6
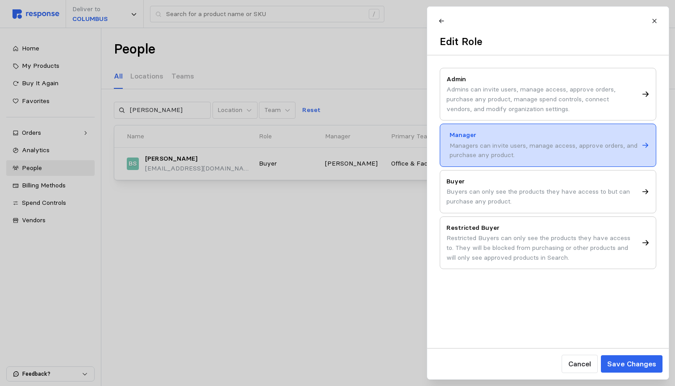
click at [529, 133] on p "Manager" at bounding box center [544, 135] width 189 height 10
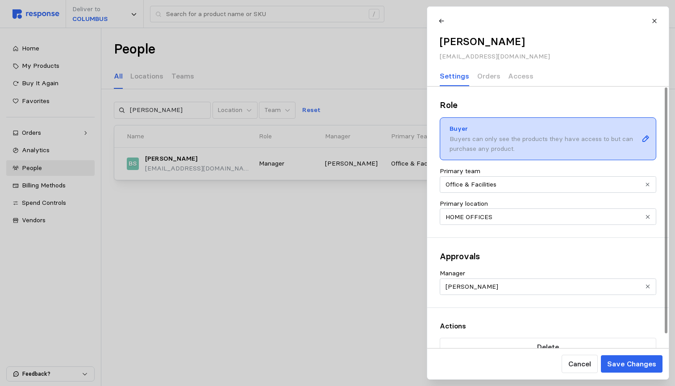
click at [498, 143] on div "Buyers can only see the products they have access to but can purchase any produ…" at bounding box center [544, 143] width 189 height 19
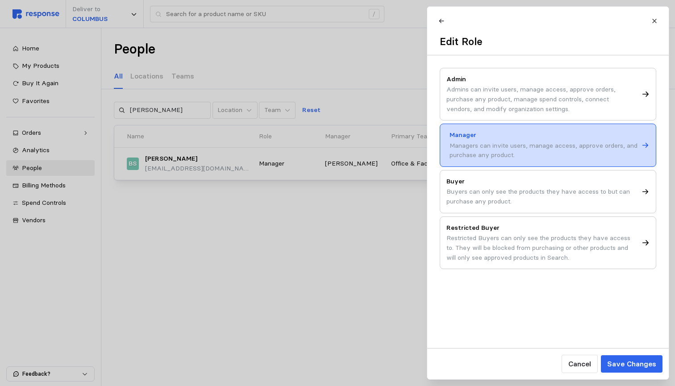
click at [498, 143] on div "Managers can invite users, manage access, approve orders, and purchase any prod…" at bounding box center [544, 150] width 189 height 19
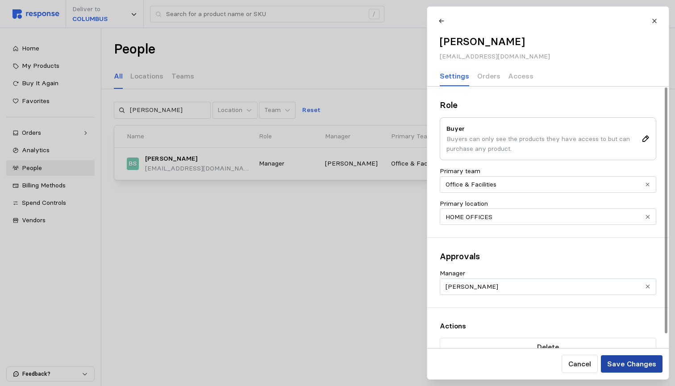
click at [637, 362] on p "Save Changes" at bounding box center [631, 363] width 49 height 11
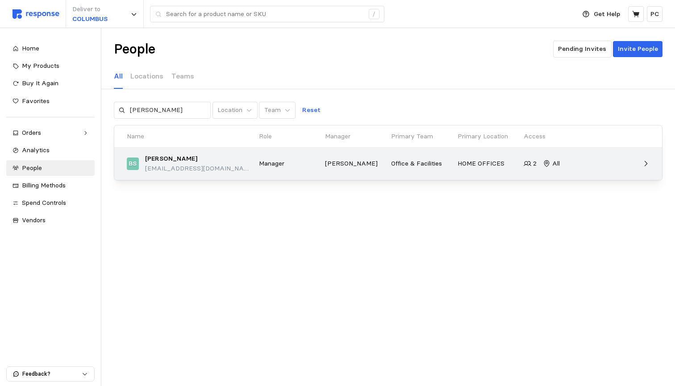
click at [645, 167] on div at bounding box center [620, 164] width 66 height 14
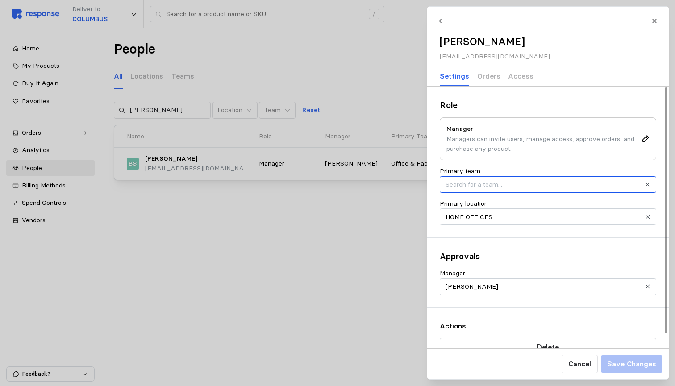
click at [517, 181] on input "Primary team" at bounding box center [548, 184] width 217 height 17
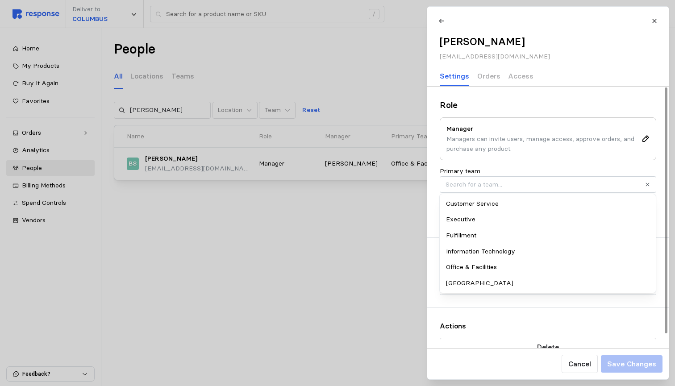
type input "Office & Facilities"
click at [506, 167] on div "Primary team Office & Facilities" at bounding box center [548, 180] width 217 height 26
click at [657, 21] on icon at bounding box center [654, 21] width 6 height 6
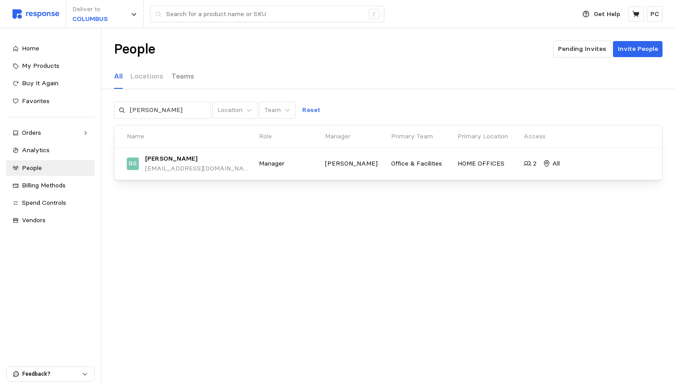
click at [189, 80] on p "Teams" at bounding box center [182, 76] width 23 height 11
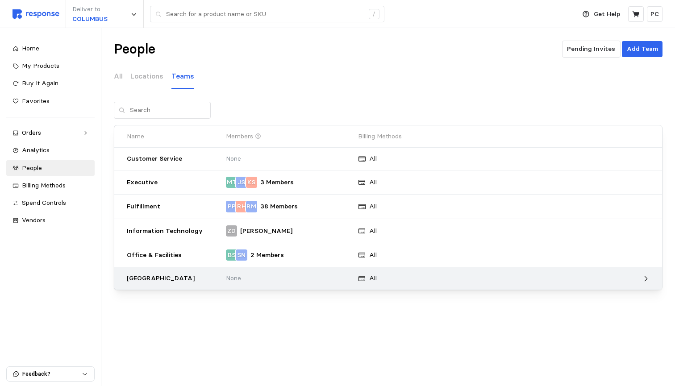
click at [235, 277] on p "None" at bounding box center [289, 279] width 126 height 10
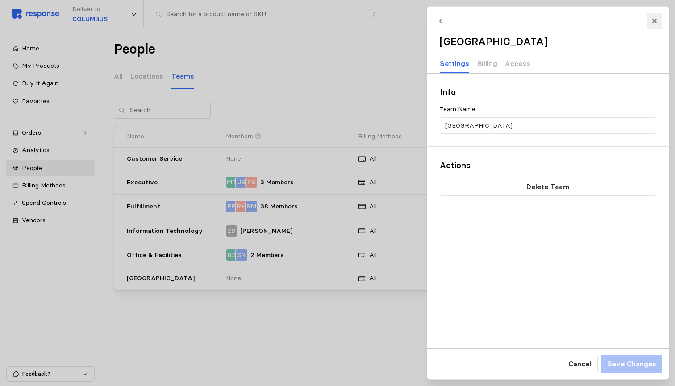
click at [658, 23] on button at bounding box center [654, 21] width 16 height 16
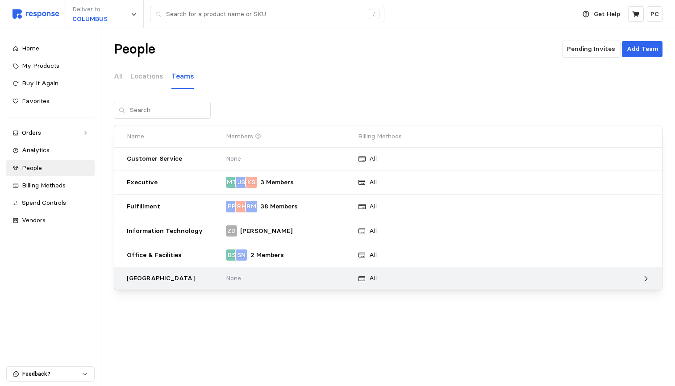
click at [166, 276] on p "[GEOGRAPHIC_DATA]" at bounding box center [173, 279] width 93 height 10
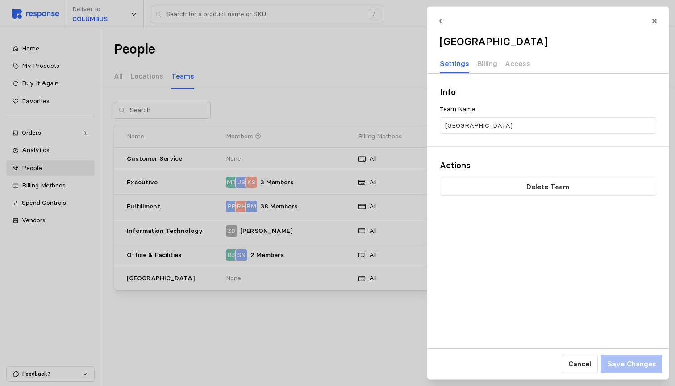
click at [37, 48] on div at bounding box center [337, 193] width 675 height 386
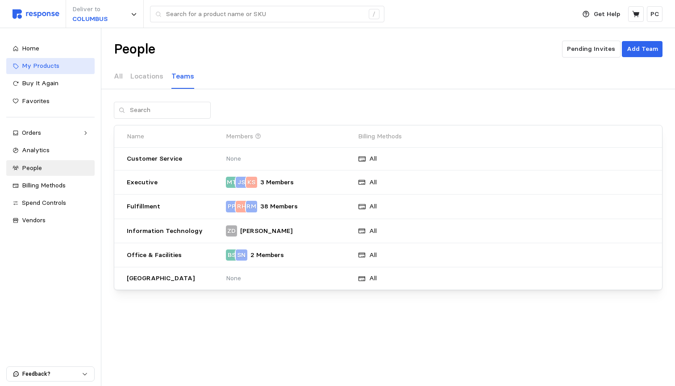
click at [40, 64] on span "My Products" at bounding box center [40, 66] width 37 height 8
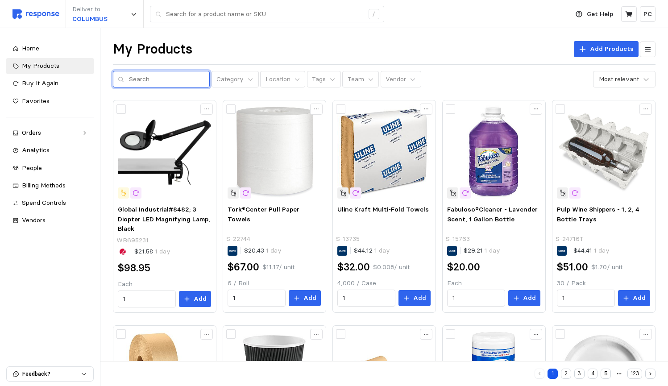
click at [158, 81] on input "text" at bounding box center [167, 79] width 76 height 16
type input "wb4"
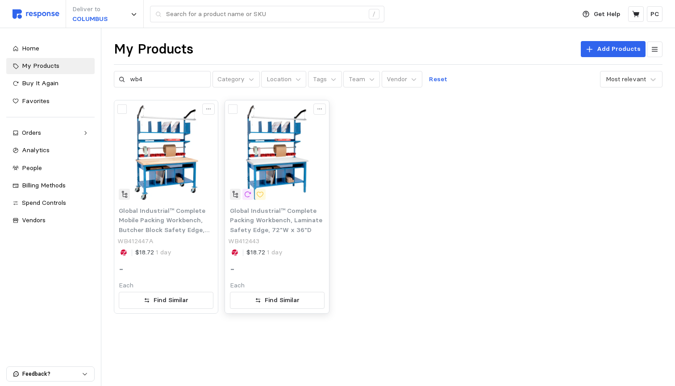
click at [277, 220] on span "Global Industrial™ Complete Packing Workbench, Laminate Safety Edge, 72"W x 36"D" at bounding box center [276, 220] width 92 height 27
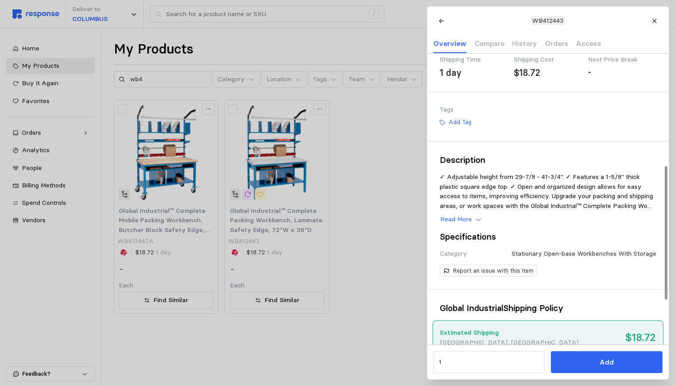
scroll to position [244, 0]
click at [448, 125] on p "Add Tag" at bounding box center [459, 121] width 23 height 8
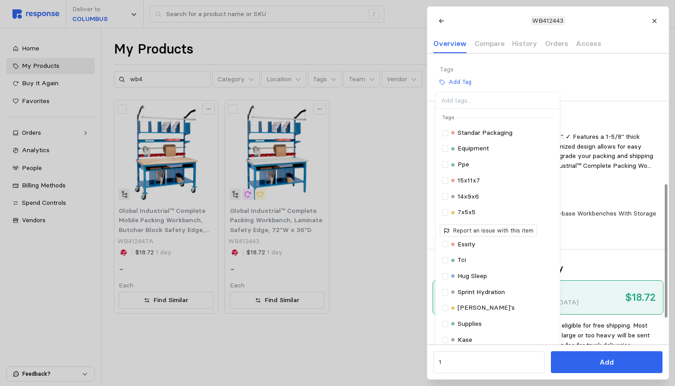
scroll to position [301, 0]
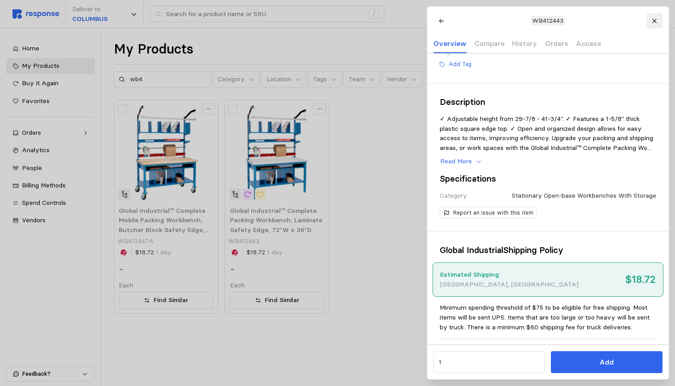
click at [653, 25] on button at bounding box center [654, 21] width 16 height 16
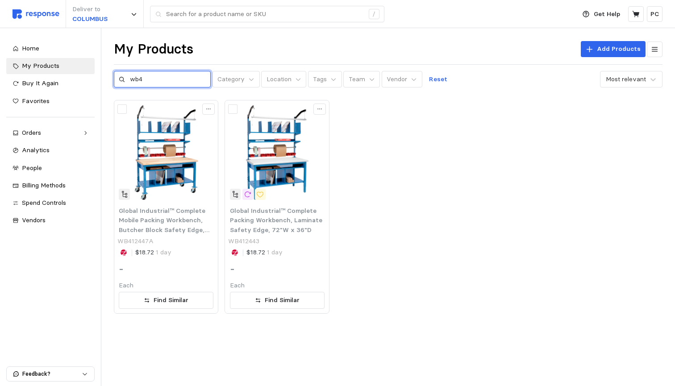
click at [150, 79] on input "wb4" at bounding box center [168, 79] width 76 height 16
click at [148, 220] on span "Global Industrial™ Complete Mobile Packing Workbench, Butcher Block Safety Edge…" at bounding box center [164, 225] width 91 height 37
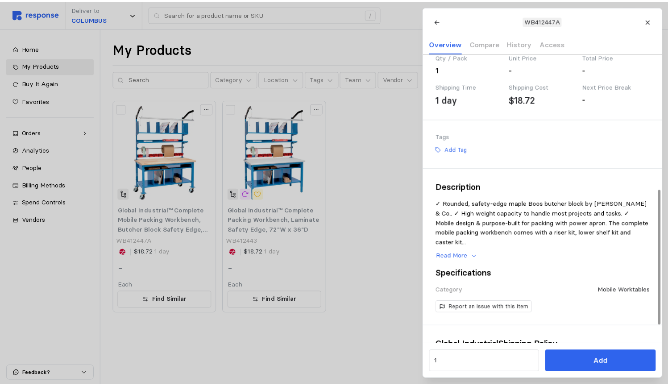
scroll to position [290, 0]
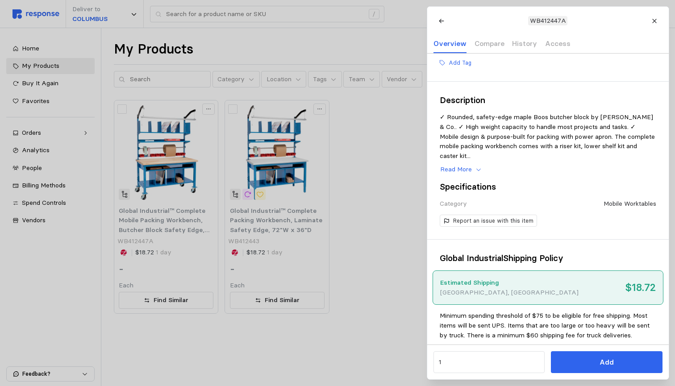
click at [58, 132] on div at bounding box center [337, 193] width 675 height 386
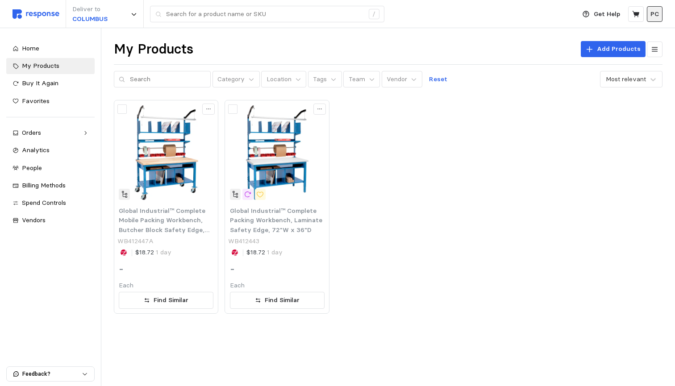
click at [655, 15] on p "PC" at bounding box center [654, 14] width 8 height 10
click at [628, 37] on p "Settings" at bounding box center [627, 35] width 57 height 10
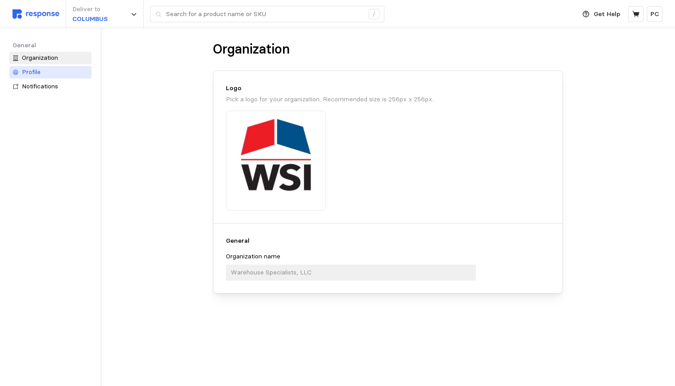
click at [43, 73] on div "Profile" at bounding box center [55, 72] width 67 height 10
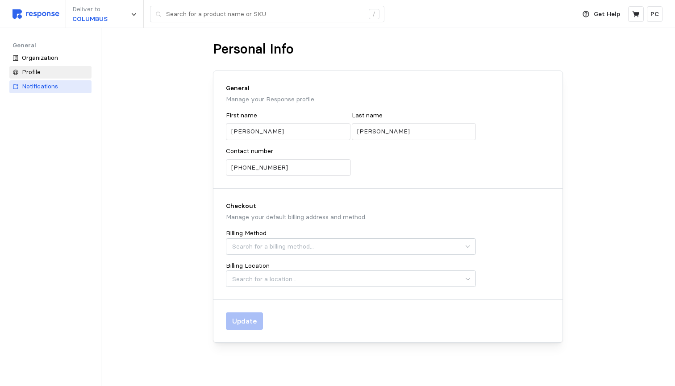
click at [41, 92] on link "Notifications" at bounding box center [50, 86] width 82 height 13
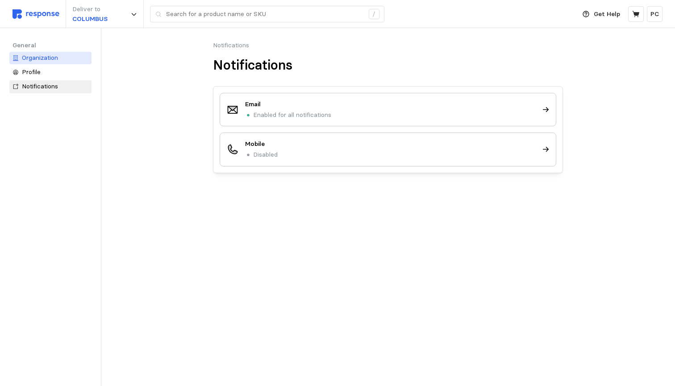
click at [50, 62] on link "Organization" at bounding box center [50, 58] width 82 height 13
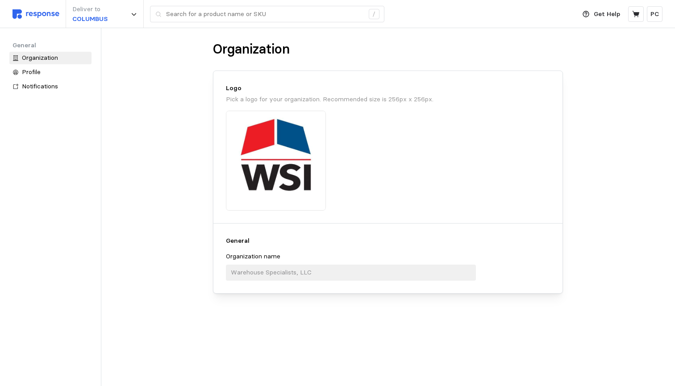
click at [40, 15] on img at bounding box center [35, 13] width 47 height 9
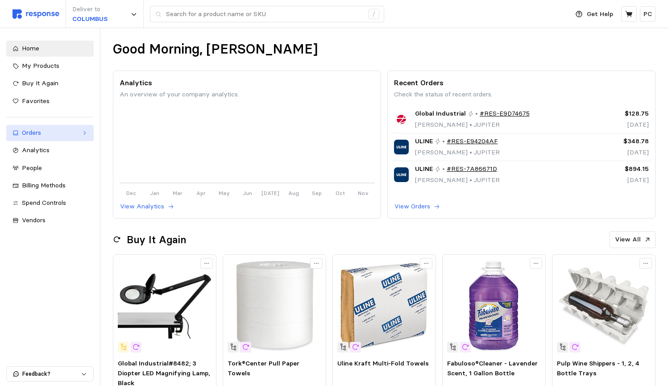
click at [82, 134] on icon at bounding box center [84, 133] width 6 height 6
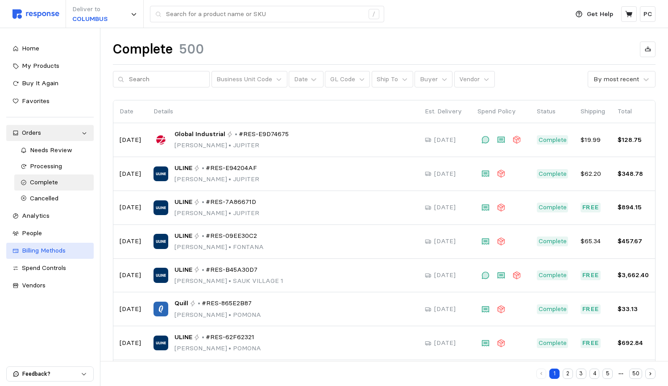
click at [43, 246] on span "Billing Methods" at bounding box center [44, 250] width 44 height 8
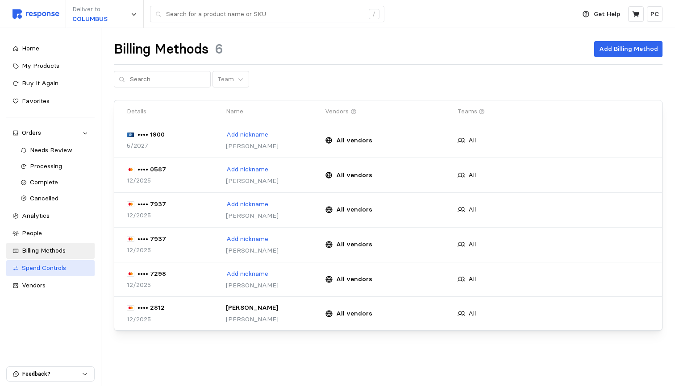
click at [43, 266] on span "Spend Controls" at bounding box center [44, 268] width 44 height 8
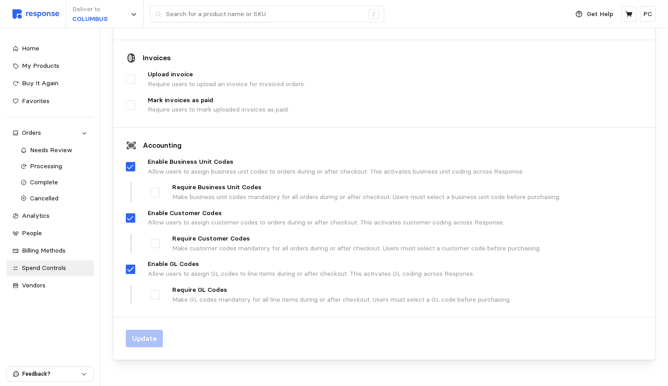
scroll to position [403, 0]
click at [53, 232] on div "People" at bounding box center [55, 234] width 66 height 10
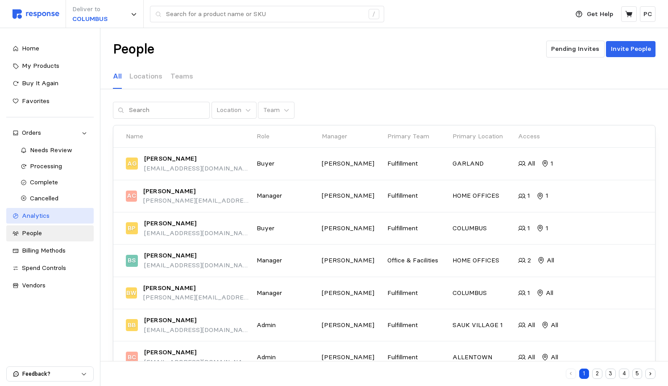
click at [37, 212] on span "Analytics" at bounding box center [36, 216] width 28 height 8
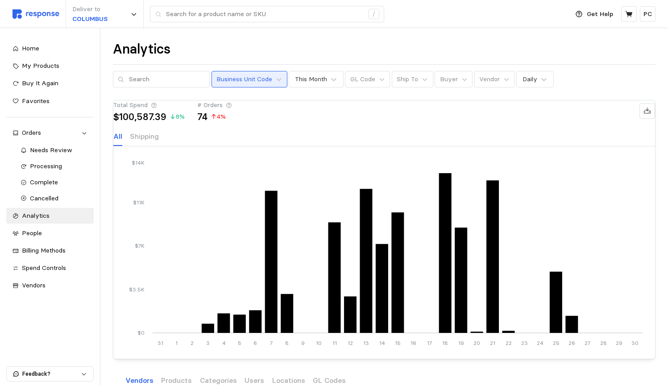
click at [254, 77] on p "Business Unit Code" at bounding box center [245, 80] width 56 height 10
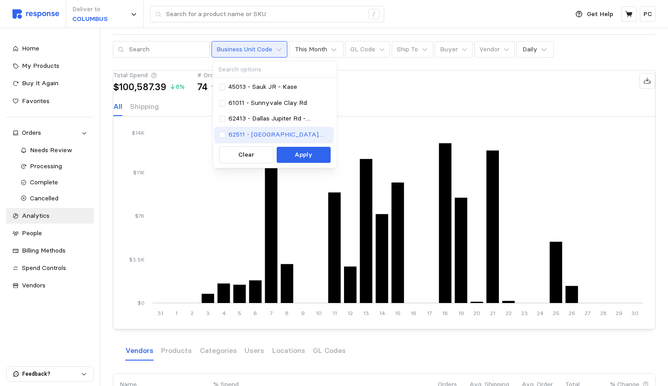
scroll to position [37, 0]
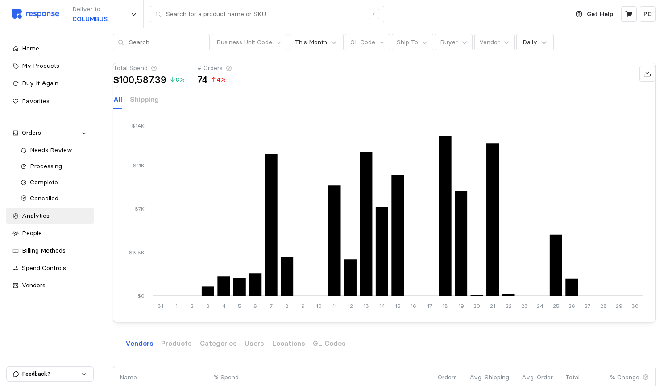
click at [515, 12] on div "Deliver to COLUMBUS /" at bounding box center [288, 14] width 552 height 28
click at [45, 132] on div "Orders" at bounding box center [50, 133] width 56 height 10
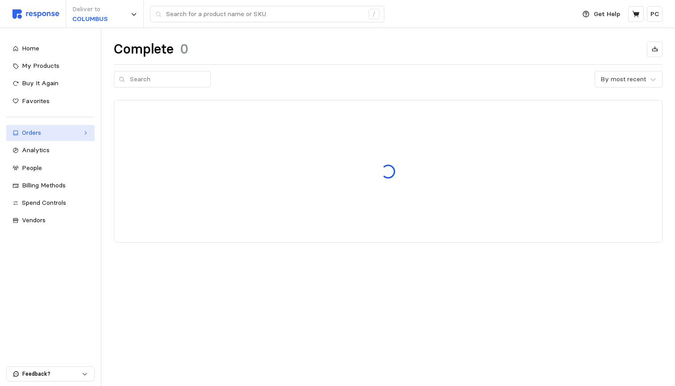
click at [45, 132] on div "Orders" at bounding box center [50, 133] width 57 height 10
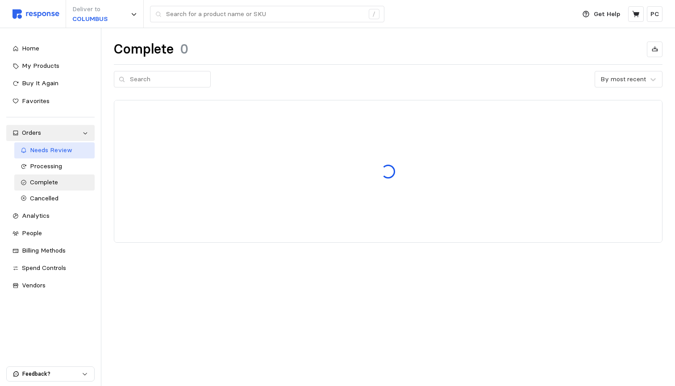
click at [45, 150] on span "Needs Review" at bounding box center [51, 150] width 42 height 8
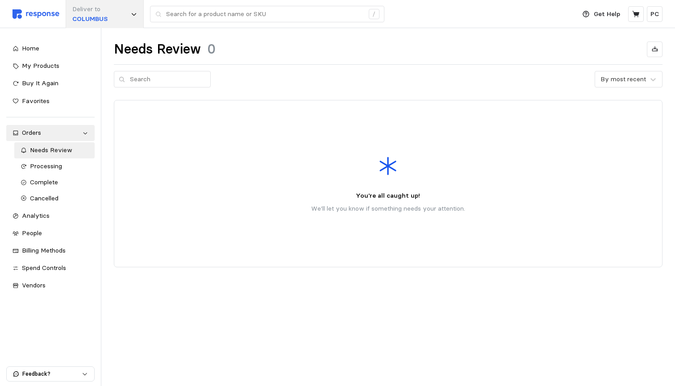
click at [111, 15] on div "Deliver to COLUMBUS" at bounding box center [105, 14] width 78 height 28
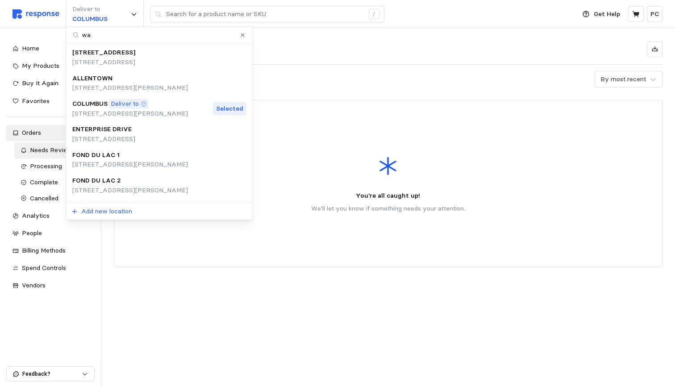
type input "war"
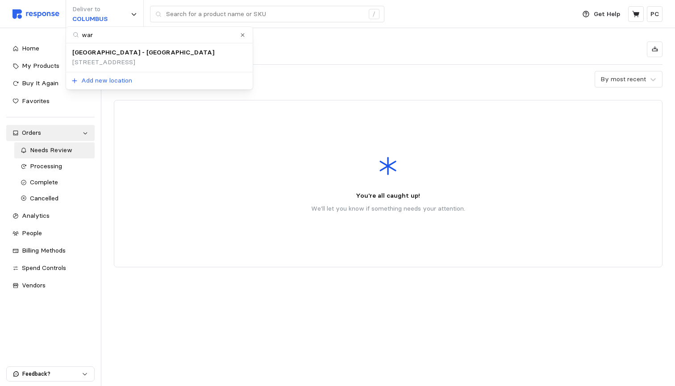
click at [138, 60] on p "[STREET_ADDRESS]" at bounding box center [143, 63] width 142 height 10
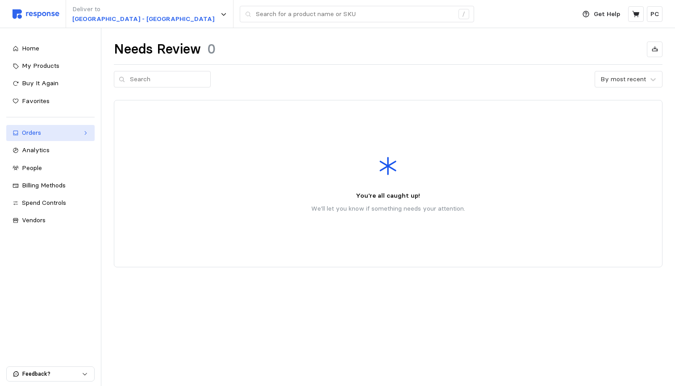
click at [55, 131] on div "Orders" at bounding box center [50, 133] width 57 height 10
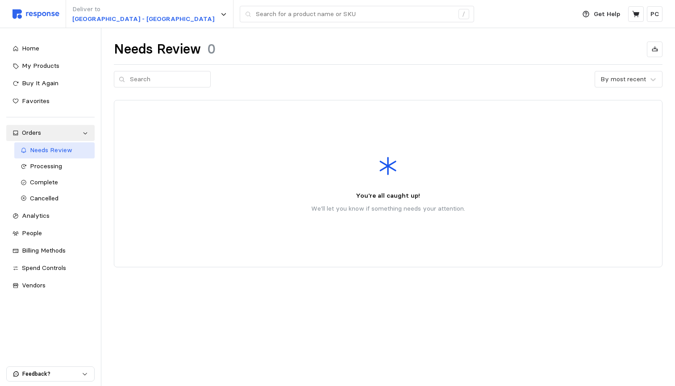
click at [39, 149] on span "Needs Review" at bounding box center [51, 150] width 42 height 8
click at [56, 158] on link "Processing" at bounding box center [54, 166] width 80 height 16
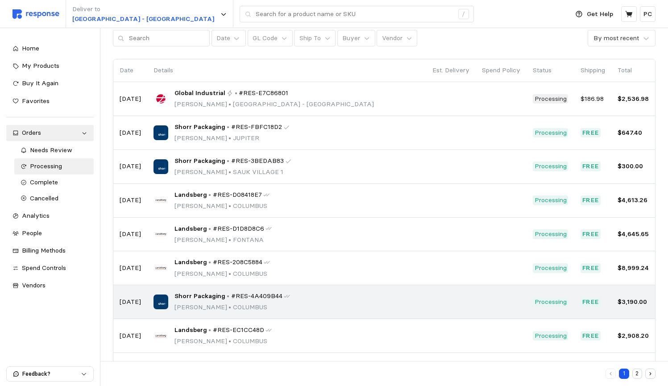
scroll to position [38, 0]
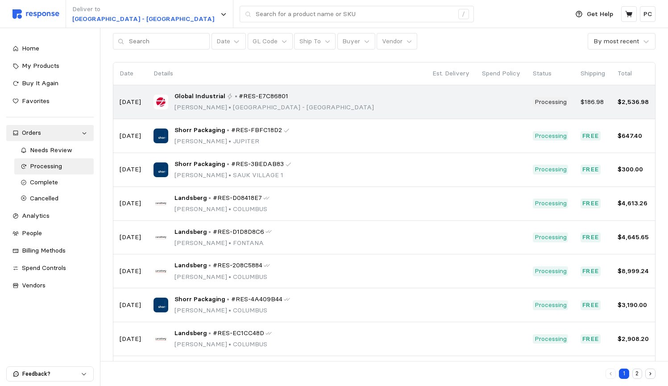
click at [334, 101] on div "Global Industrial • #RES-E7C86801 [PERSON_NAME] • [GEOGRAPHIC_DATA] - [GEOGRAPH…" at bounding box center [287, 102] width 267 height 21
